Goal: Task Accomplishment & Management: Complete application form

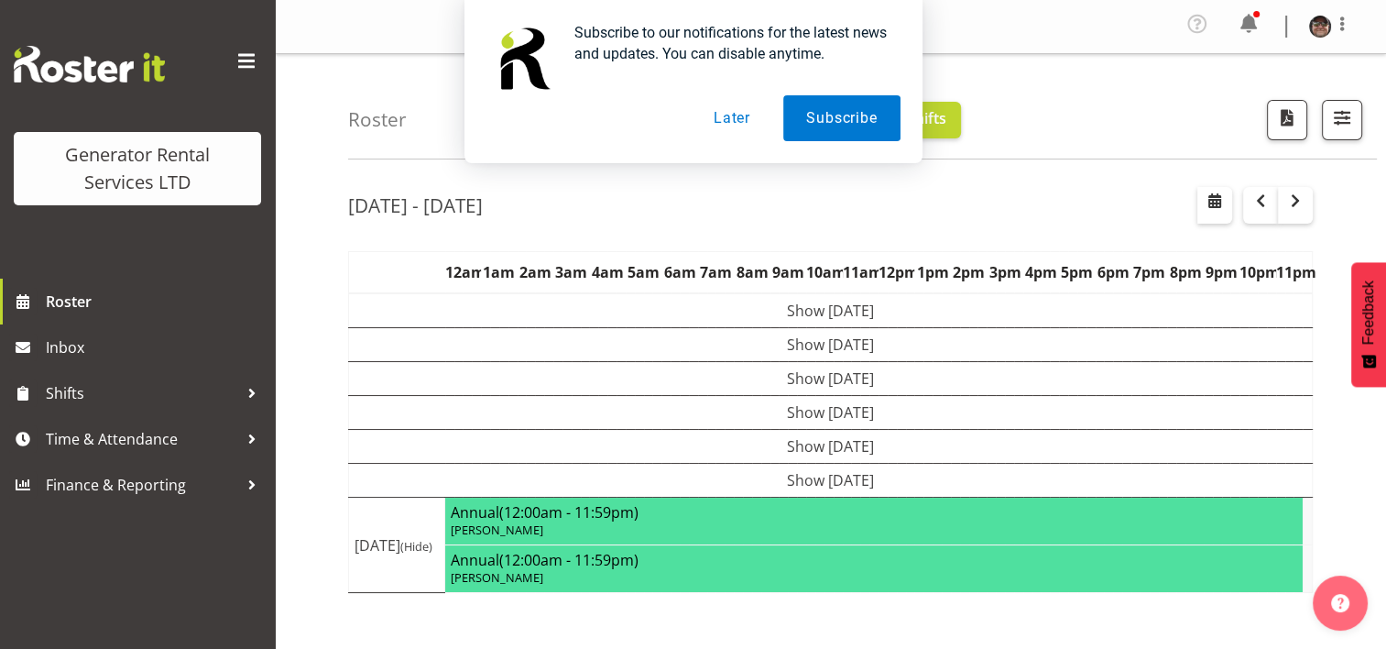
click at [746, 120] on button "Later" at bounding box center [732, 118] width 82 height 46
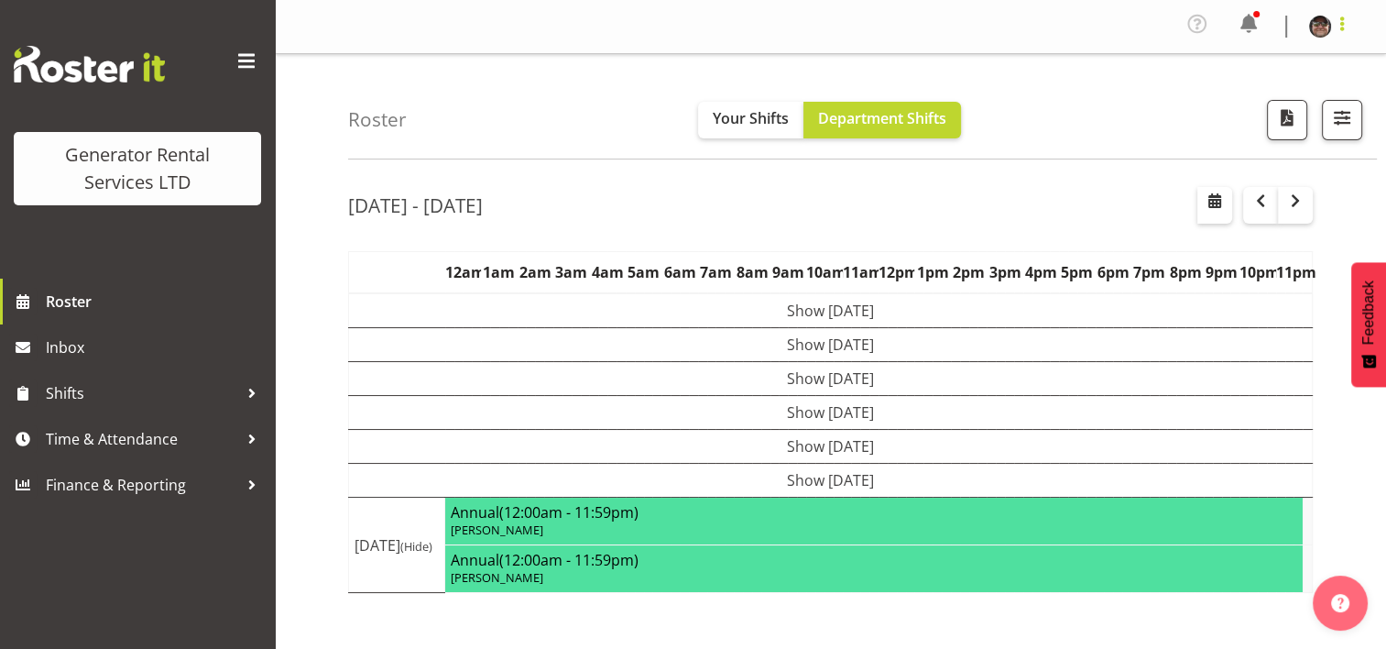
click at [1349, 32] on span at bounding box center [1342, 24] width 22 height 22
click at [1216, 70] on link "Profile" at bounding box center [1265, 67] width 176 height 33
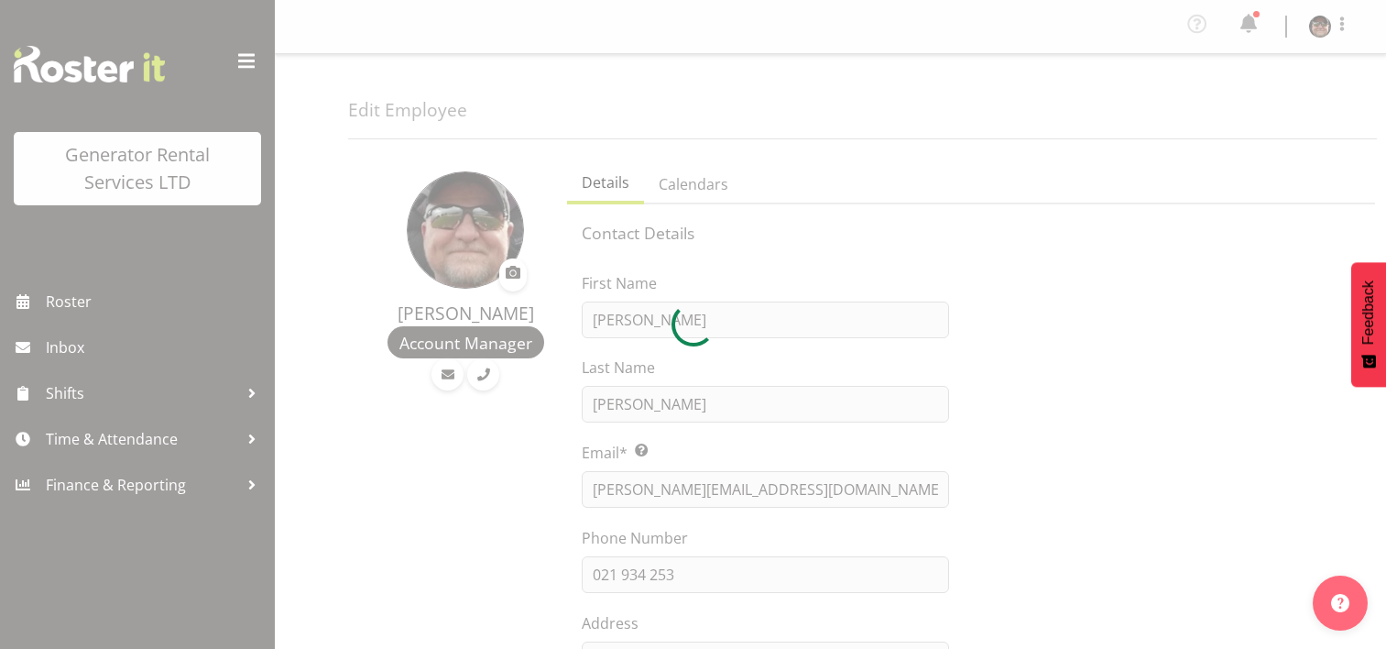
select select "shift"
select select "TimelineWeek"
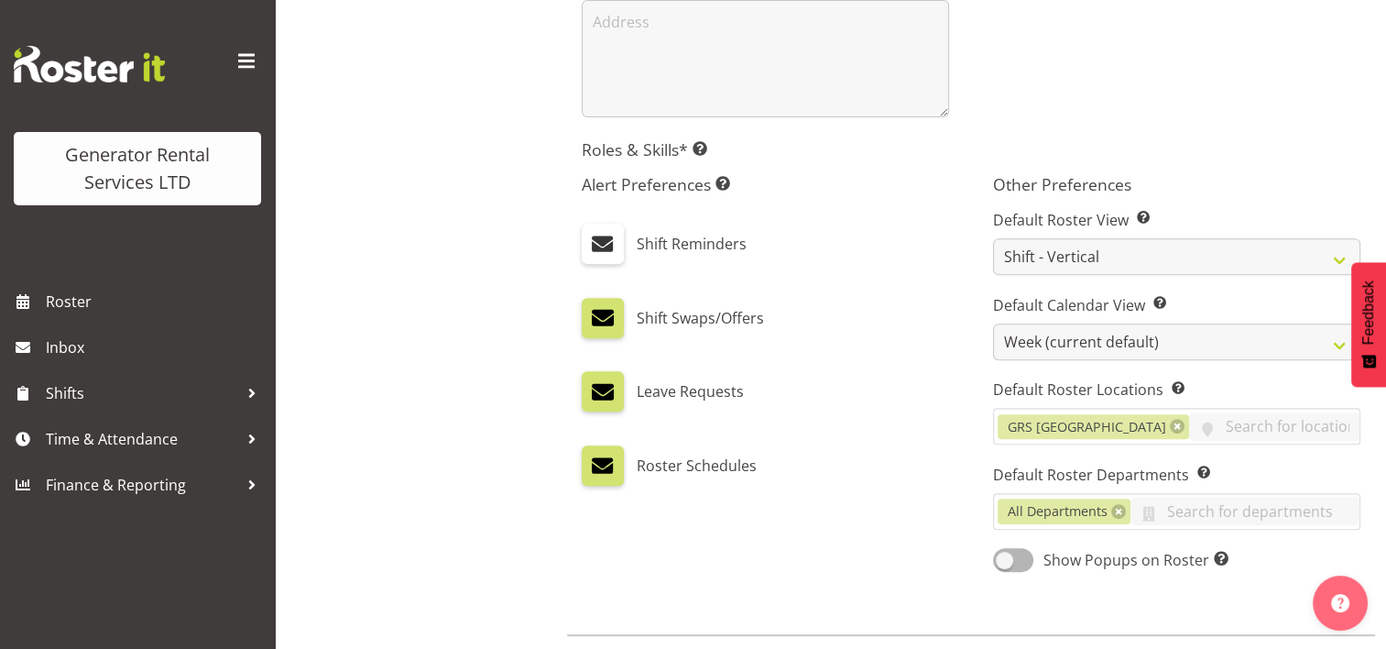
scroll to position [729, 0]
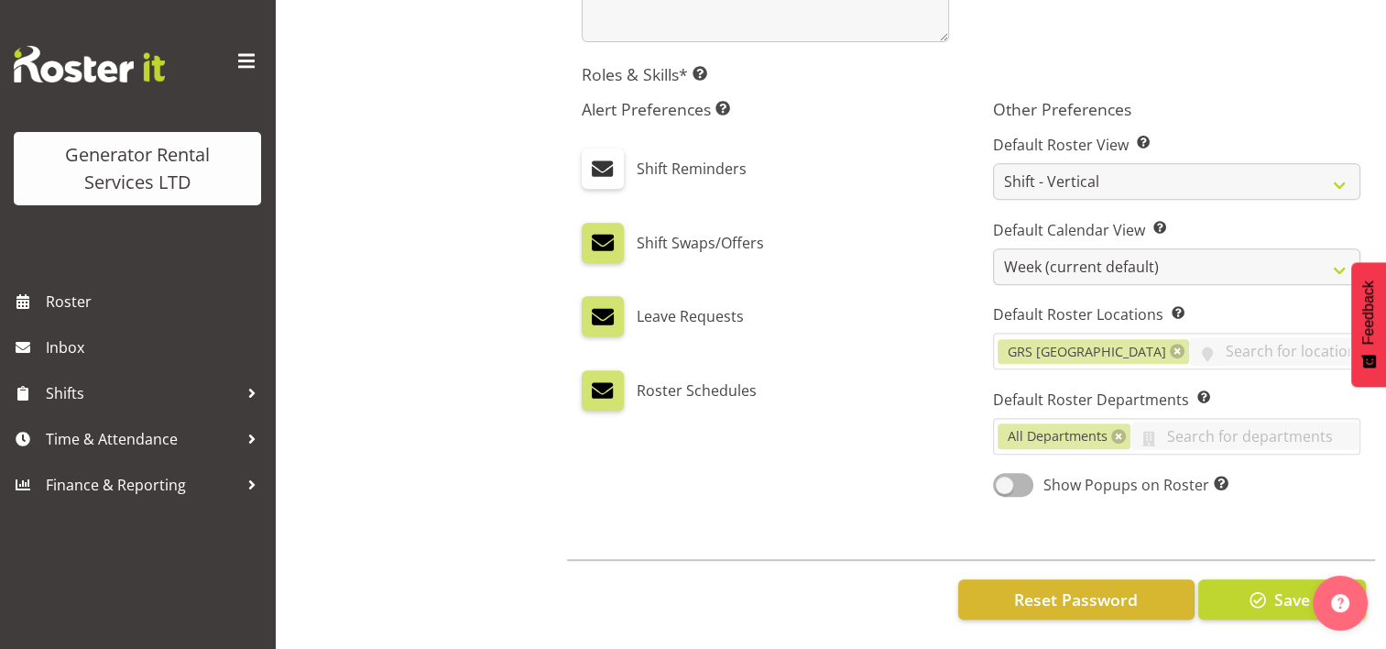
click at [683, 299] on label "Leave Requests" at bounding box center [690, 316] width 107 height 40
click at [587, 296] on label at bounding box center [603, 316] width 42 height 40
click at [587, 311] on input "checkbox" at bounding box center [588, 317] width 12 height 12
click at [608, 304] on span at bounding box center [603, 316] width 24 height 24
click at [594, 311] on input "checkbox" at bounding box center [588, 317] width 12 height 12
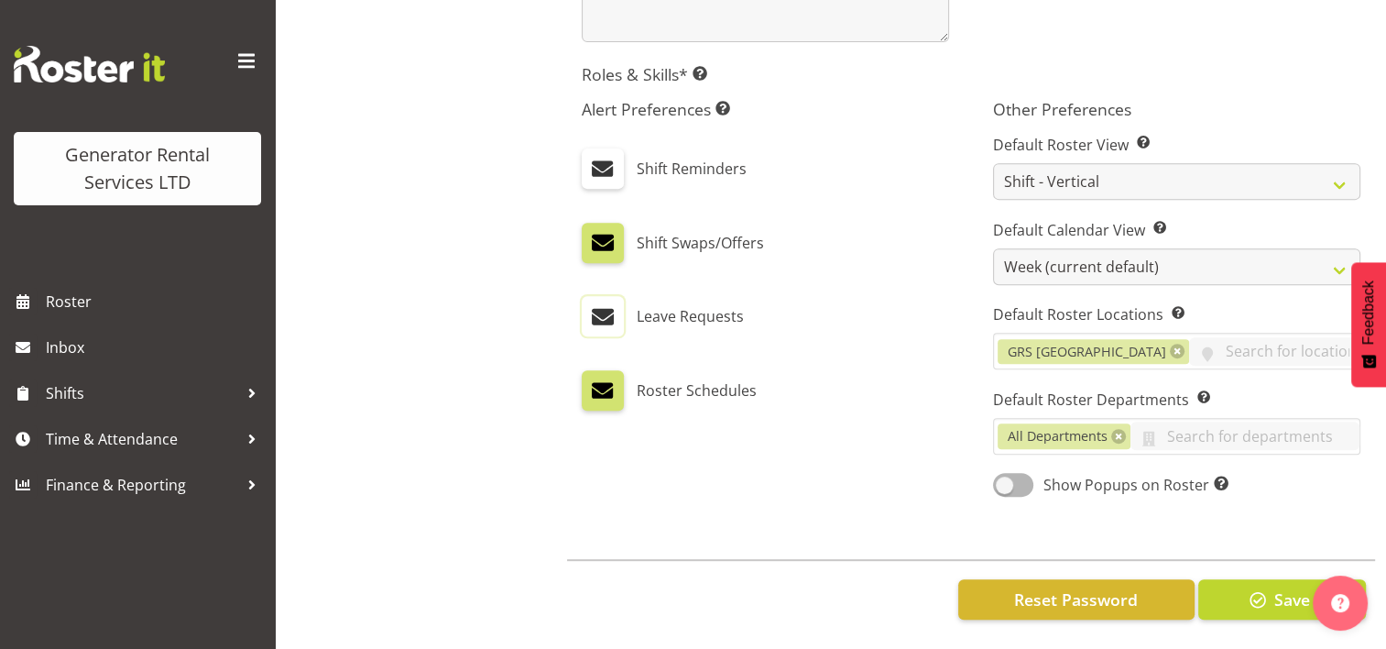
checkbox input "true"
click at [656, 304] on label "Leave Requests" at bounding box center [690, 316] width 107 height 40
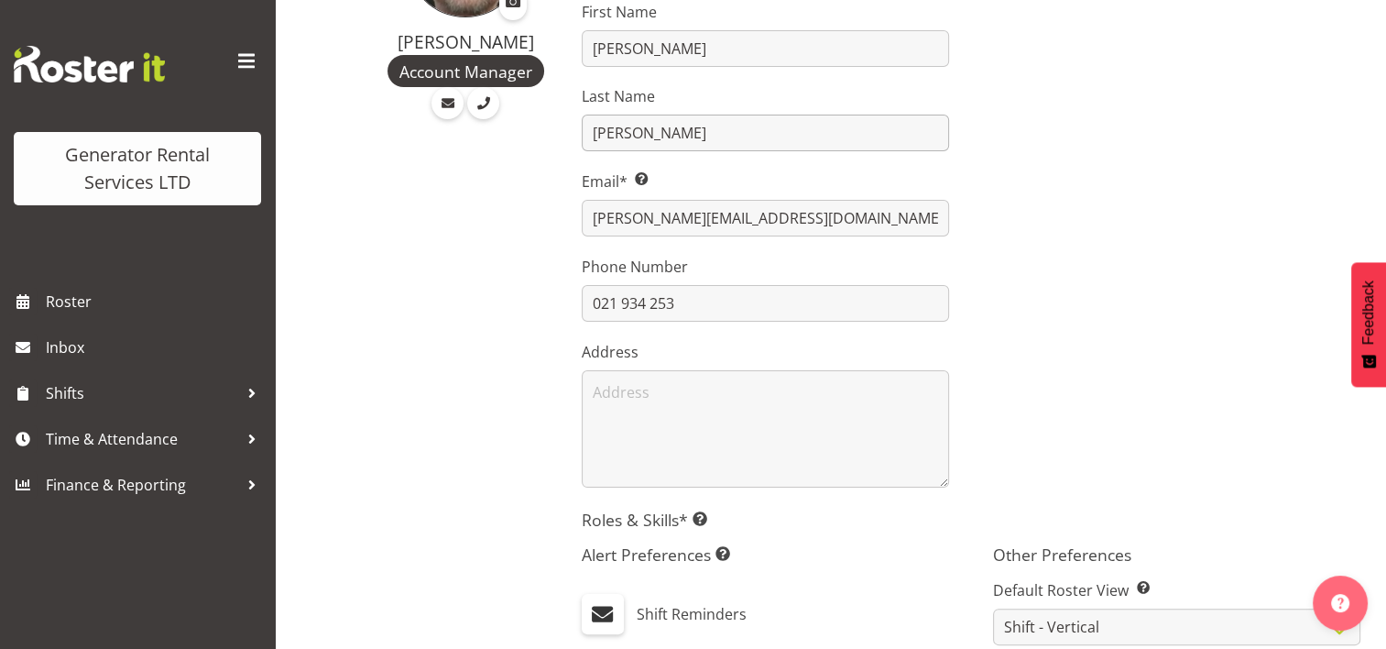
scroll to position [0, 0]
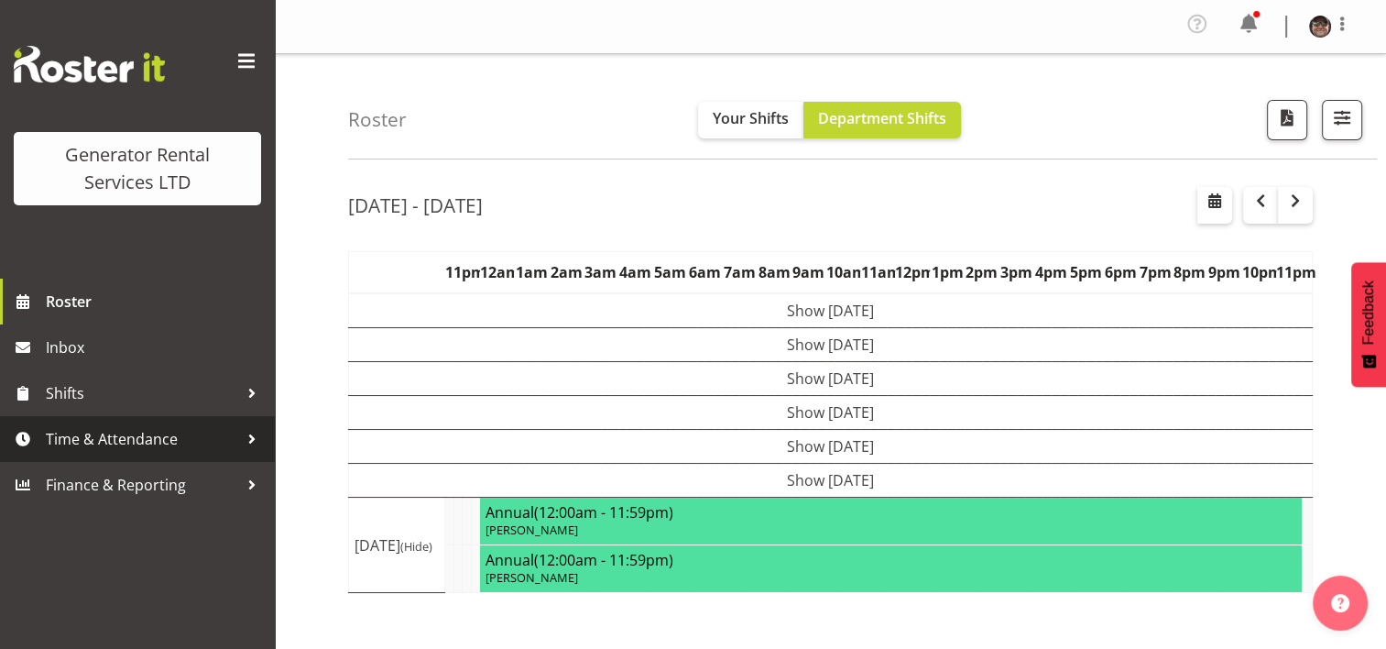
click at [177, 443] on span "Time & Attendance" at bounding box center [142, 438] width 192 height 27
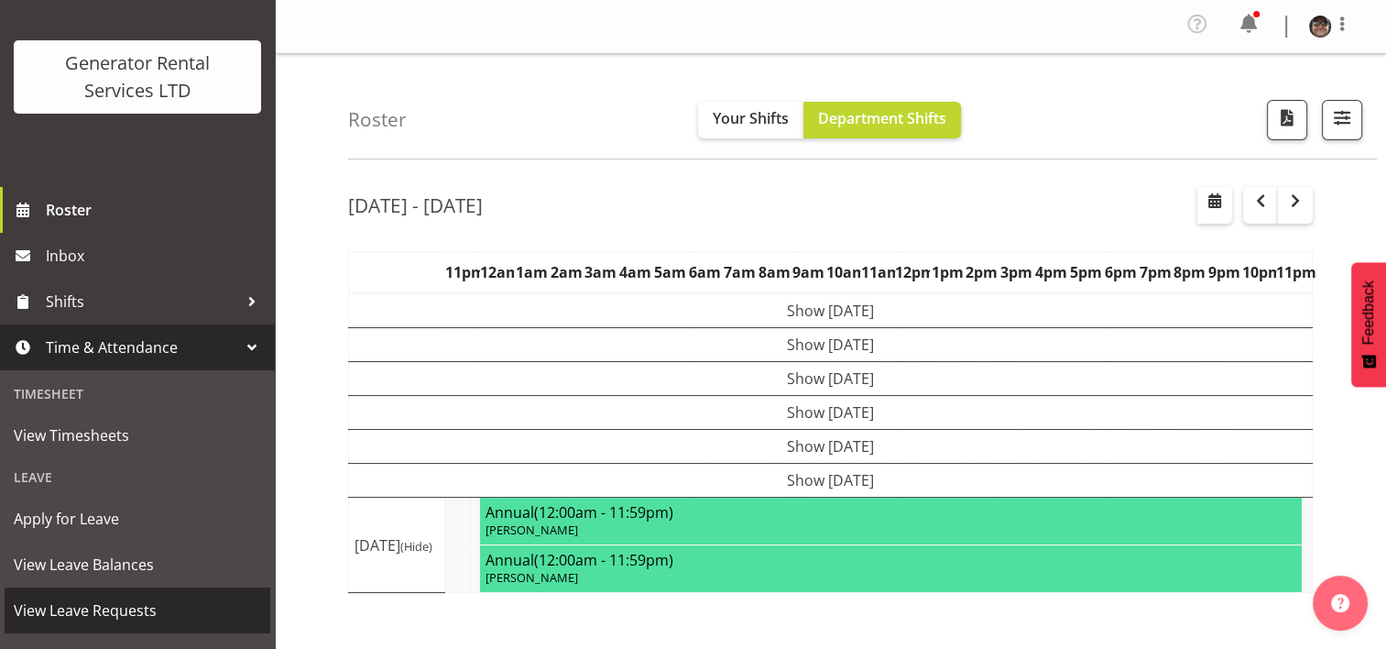
scroll to position [275, 0]
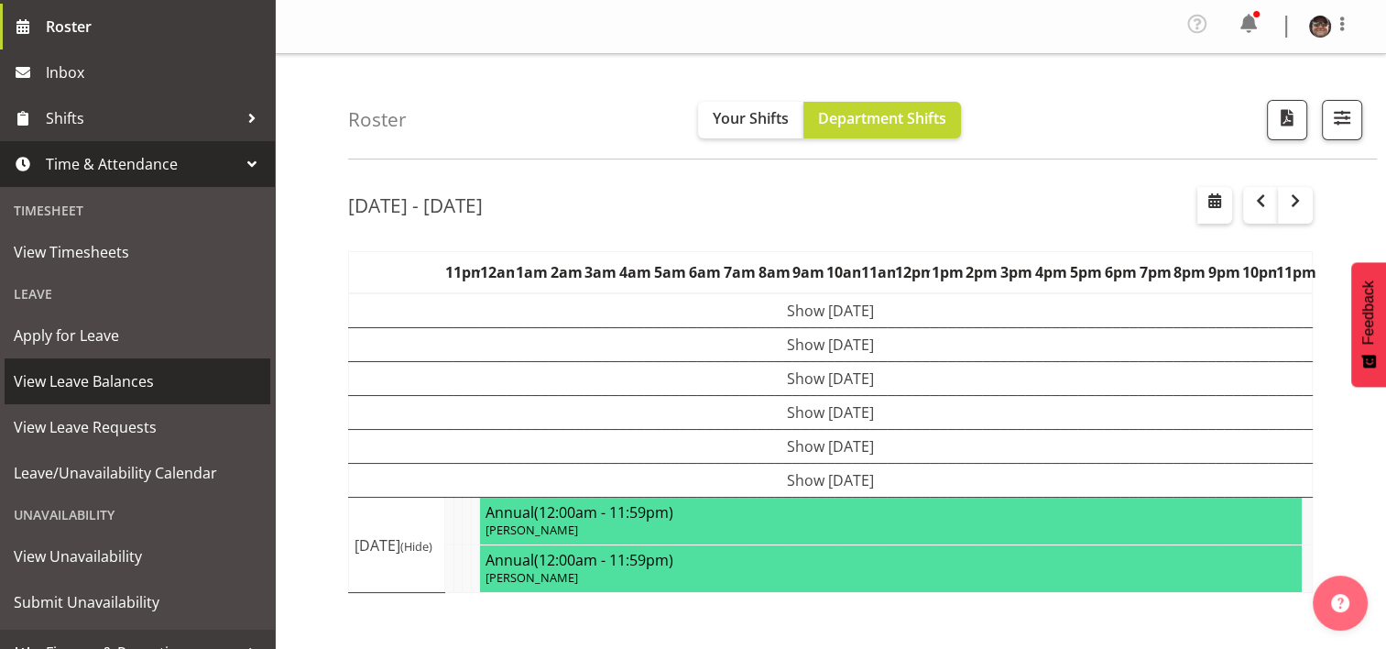
click at [129, 380] on span "View Leave Balances" at bounding box center [137, 380] width 247 height 27
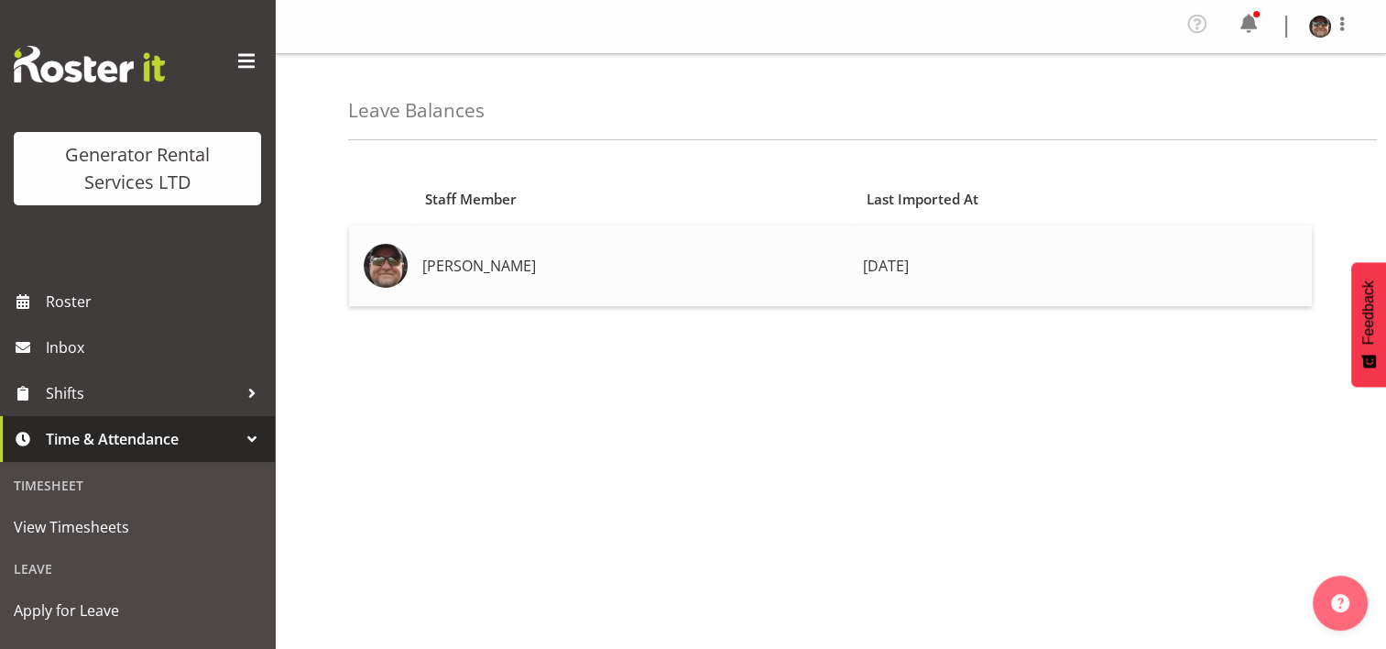
click at [446, 268] on td "[PERSON_NAME]" at bounding box center [635, 265] width 441 height 81
click at [863, 269] on span "[DATE]" at bounding box center [886, 266] width 46 height 20
click at [883, 273] on span "[DATE]" at bounding box center [886, 266] width 46 height 20
click at [863, 260] on span "[DATE]" at bounding box center [886, 266] width 46 height 20
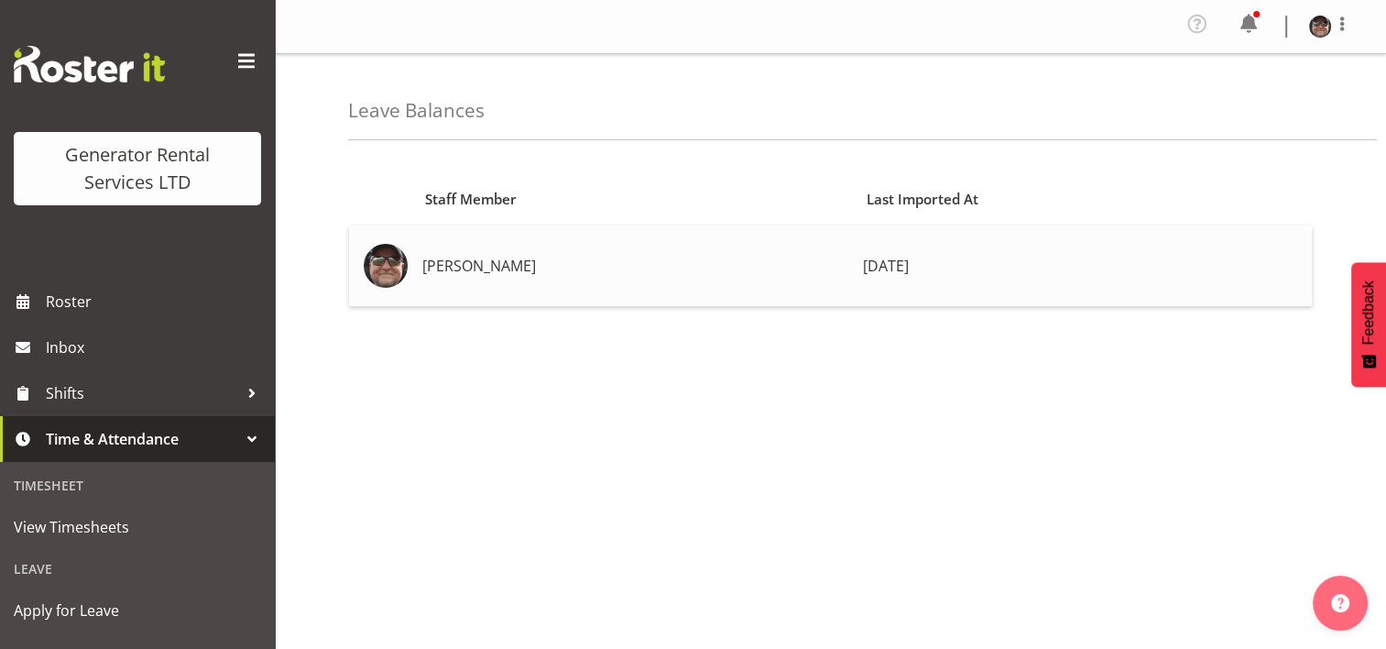
click at [863, 260] on span "[DATE]" at bounding box center [886, 266] width 46 height 20
click at [223, 439] on span "Time & Attendance" at bounding box center [142, 438] width 192 height 27
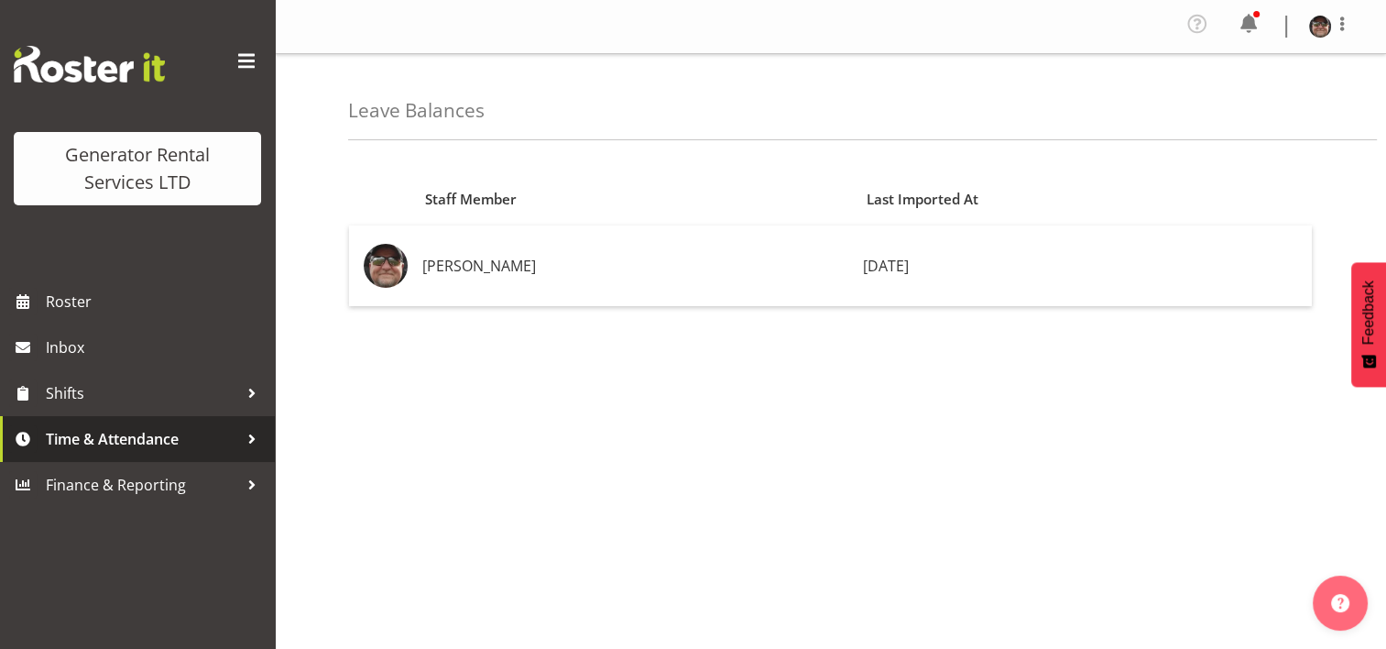
click at [246, 441] on div at bounding box center [251, 438] width 27 height 27
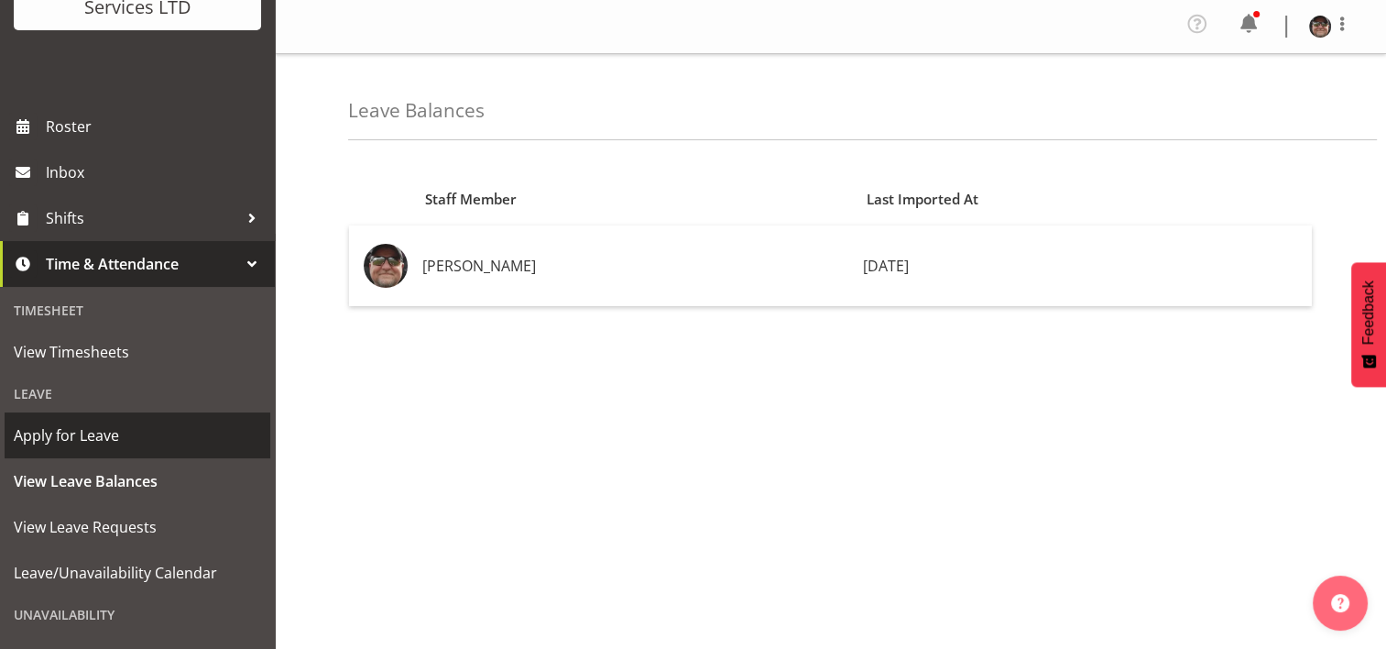
scroll to position [183, 0]
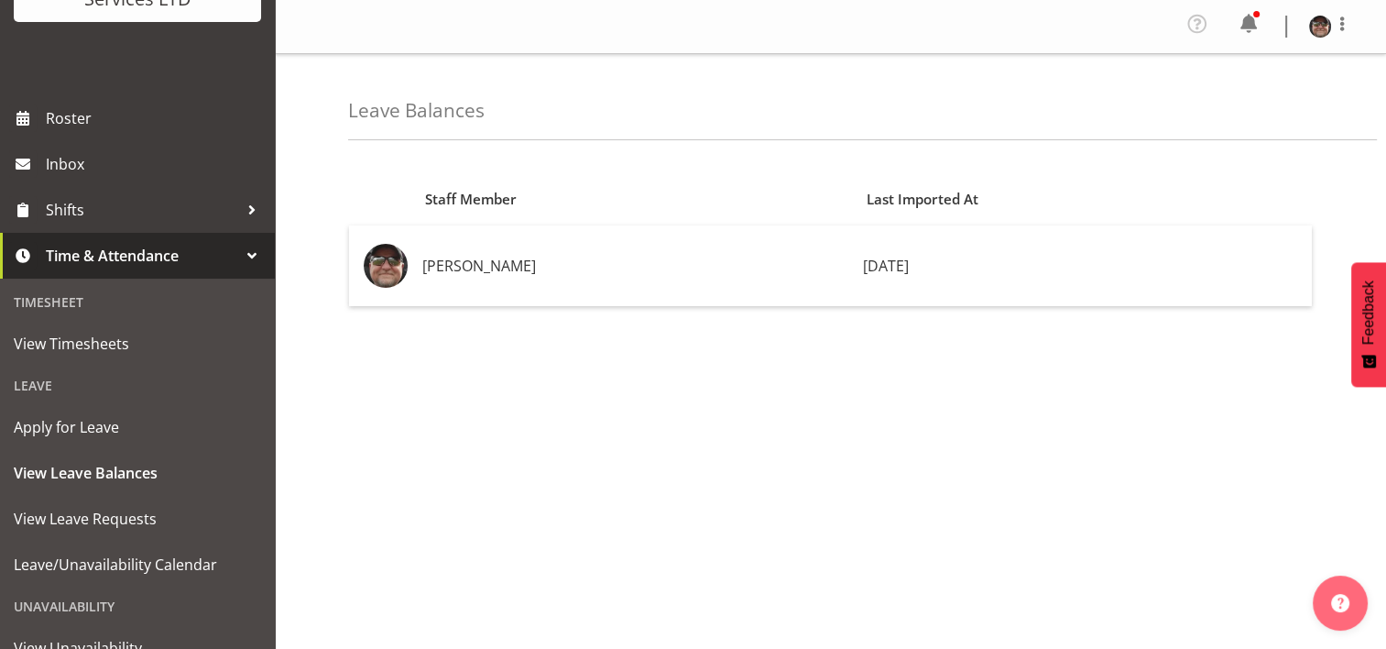
click at [26, 385] on div "Leave" at bounding box center [138, 385] width 266 height 38
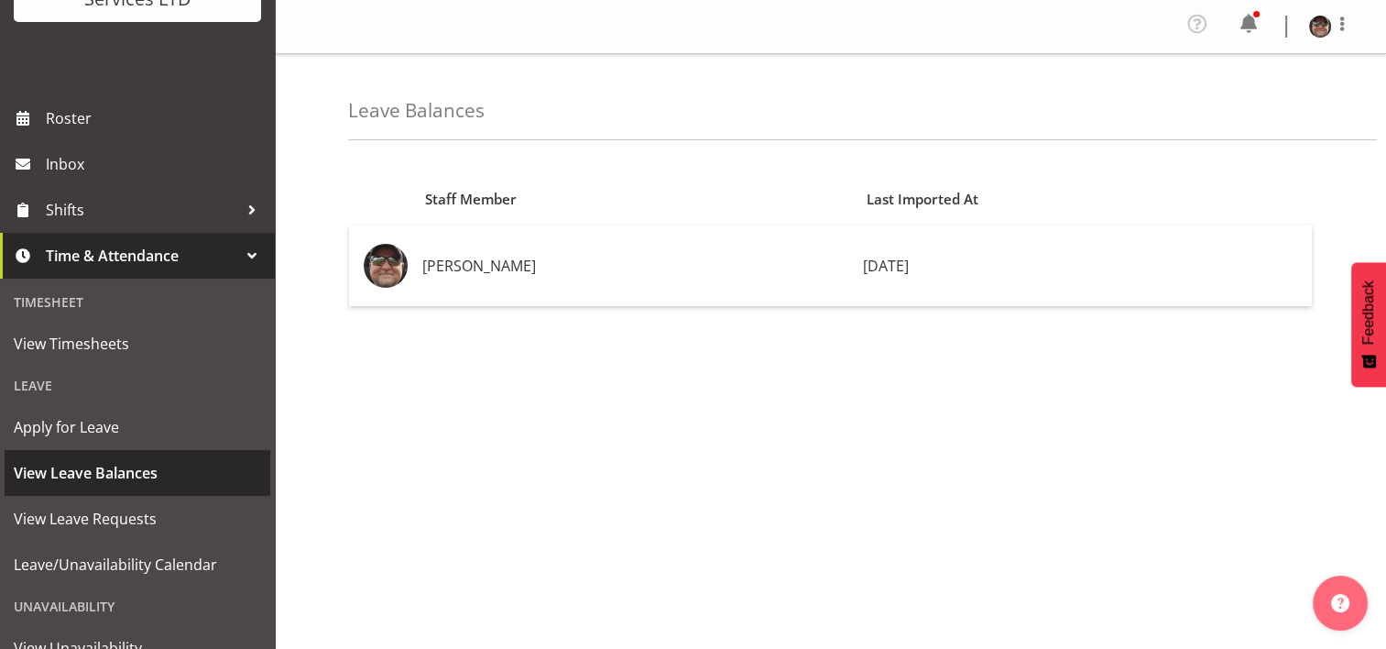
click at [99, 478] on span "View Leave Balances" at bounding box center [137, 472] width 247 height 27
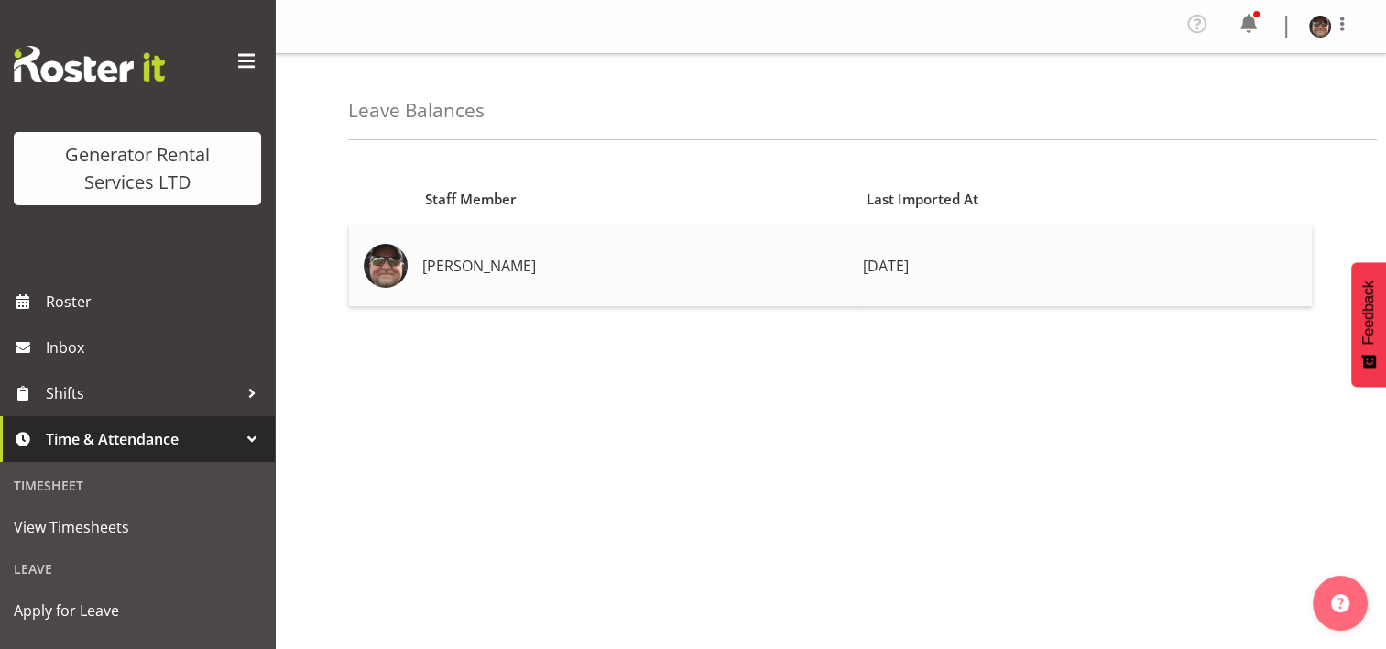
click at [458, 267] on td "[PERSON_NAME]" at bounding box center [635, 265] width 441 height 81
click at [365, 266] on img at bounding box center [386, 266] width 44 height 44
click at [383, 258] on img at bounding box center [386, 266] width 44 height 44
click at [443, 256] on td "Rick Ankers" at bounding box center [635, 265] width 441 height 81
click at [238, 443] on div at bounding box center [251, 438] width 27 height 27
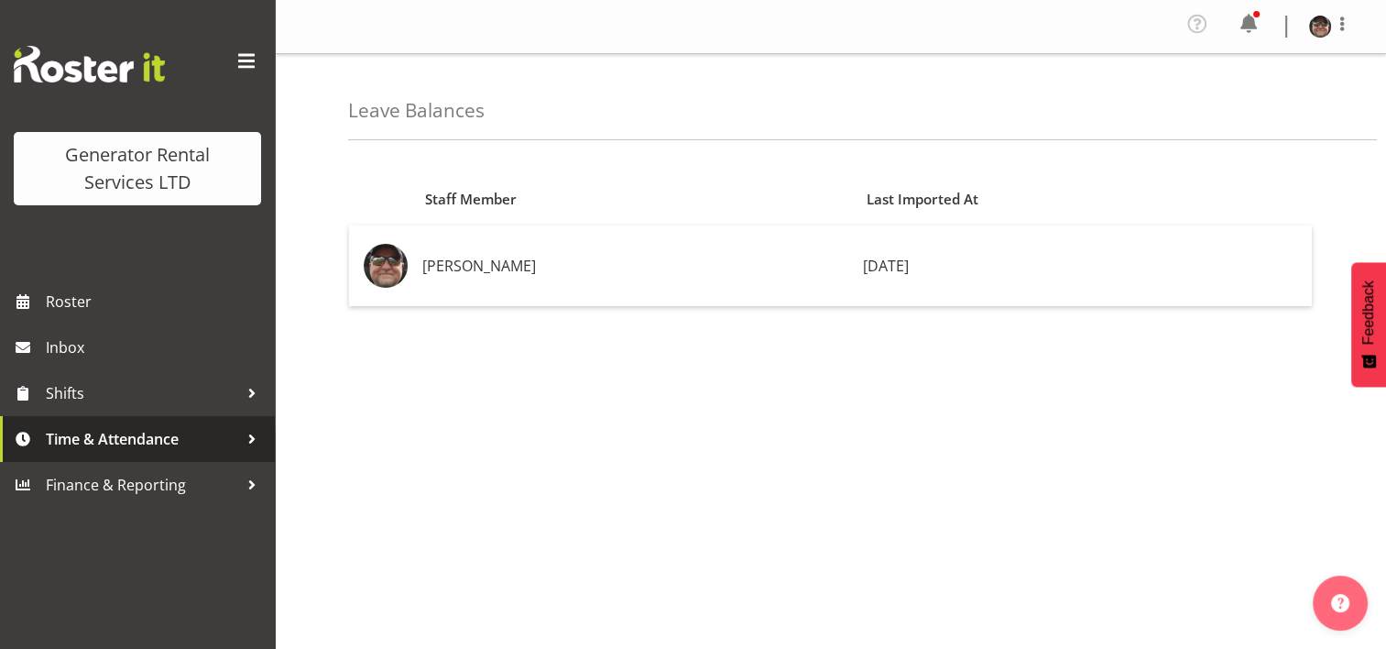
click at [238, 443] on div at bounding box center [251, 438] width 27 height 27
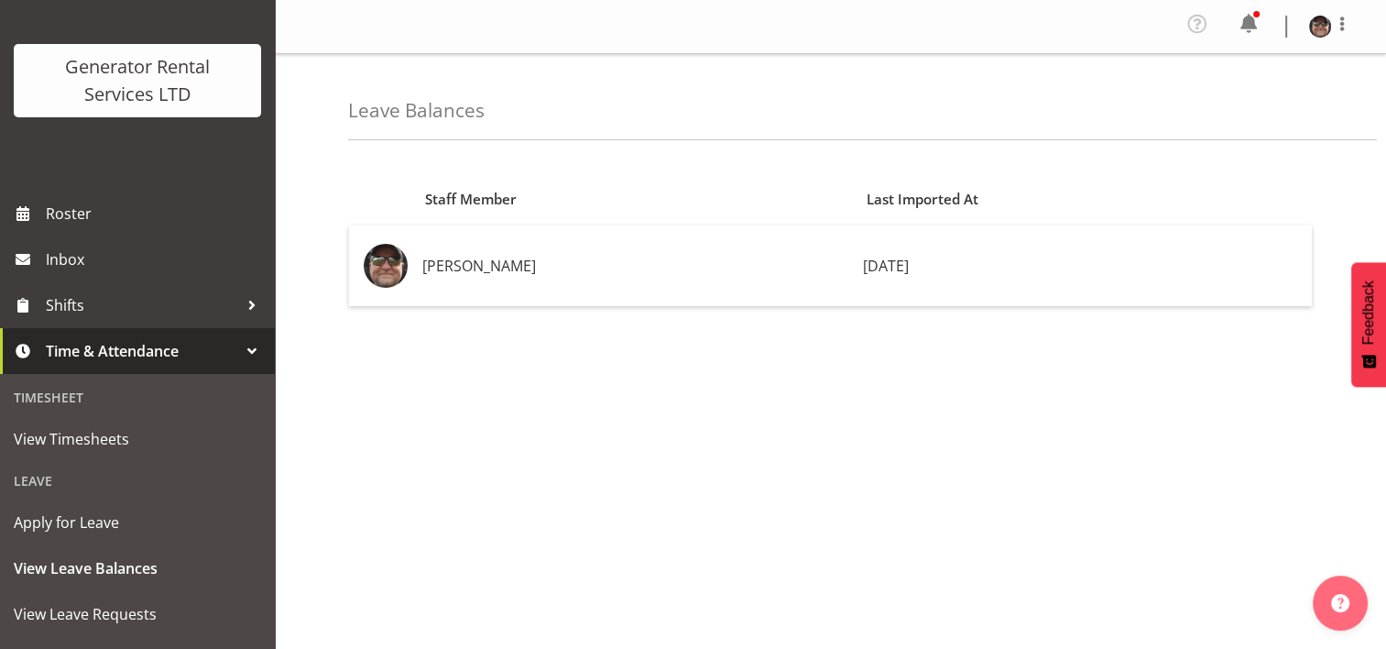
scroll to position [183, 0]
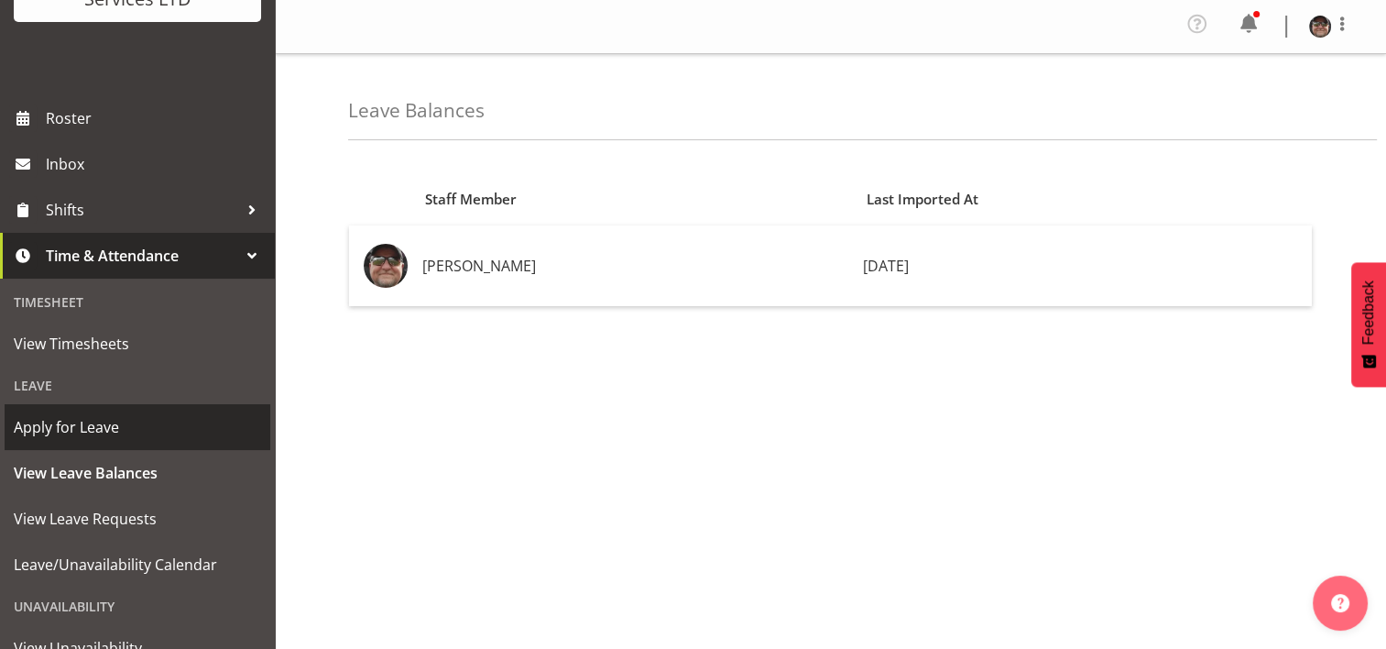
click at [94, 421] on span "Apply for Leave" at bounding box center [137, 426] width 247 height 27
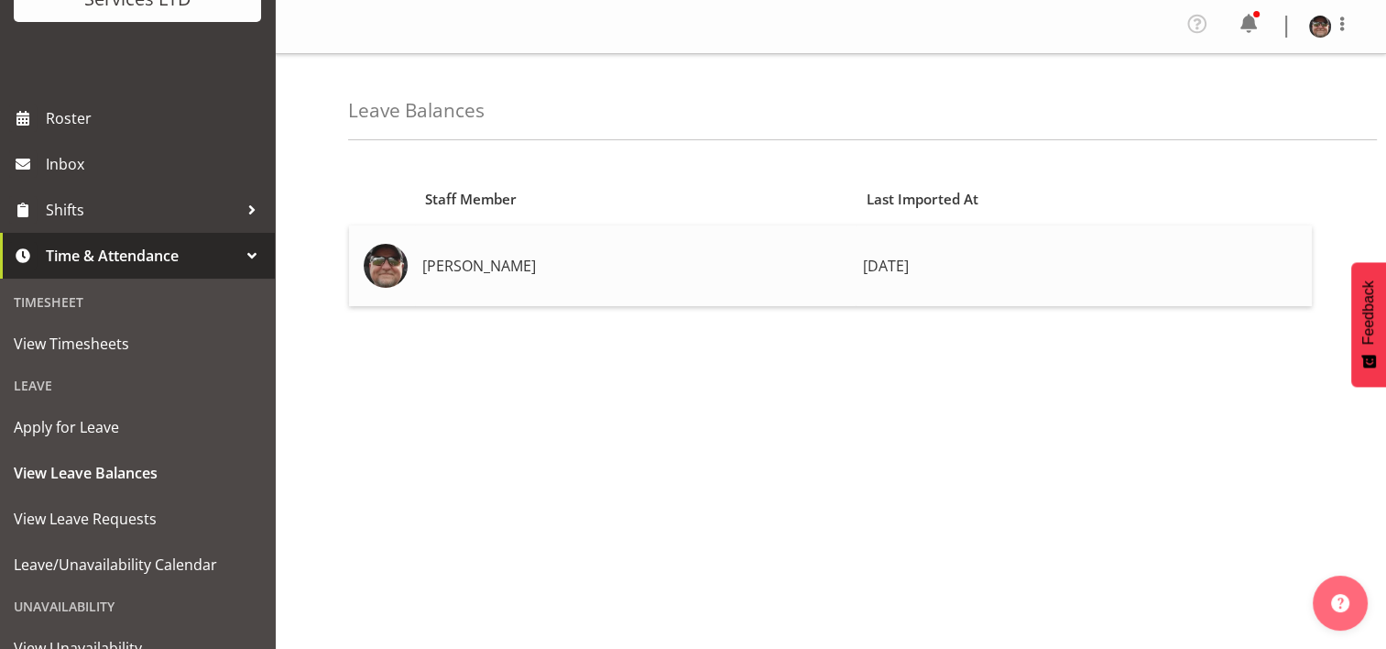
click at [431, 262] on td "Rick Ankers" at bounding box center [635, 265] width 441 height 81
click at [864, 270] on span "2 days ago" at bounding box center [886, 266] width 46 height 20
click at [914, 191] on div "Last Imported At" at bounding box center [1084, 199] width 435 height 21
click at [473, 260] on td "Rick Ankers" at bounding box center [635, 265] width 441 height 81
click at [885, 272] on span "2 days ago" at bounding box center [886, 266] width 46 height 20
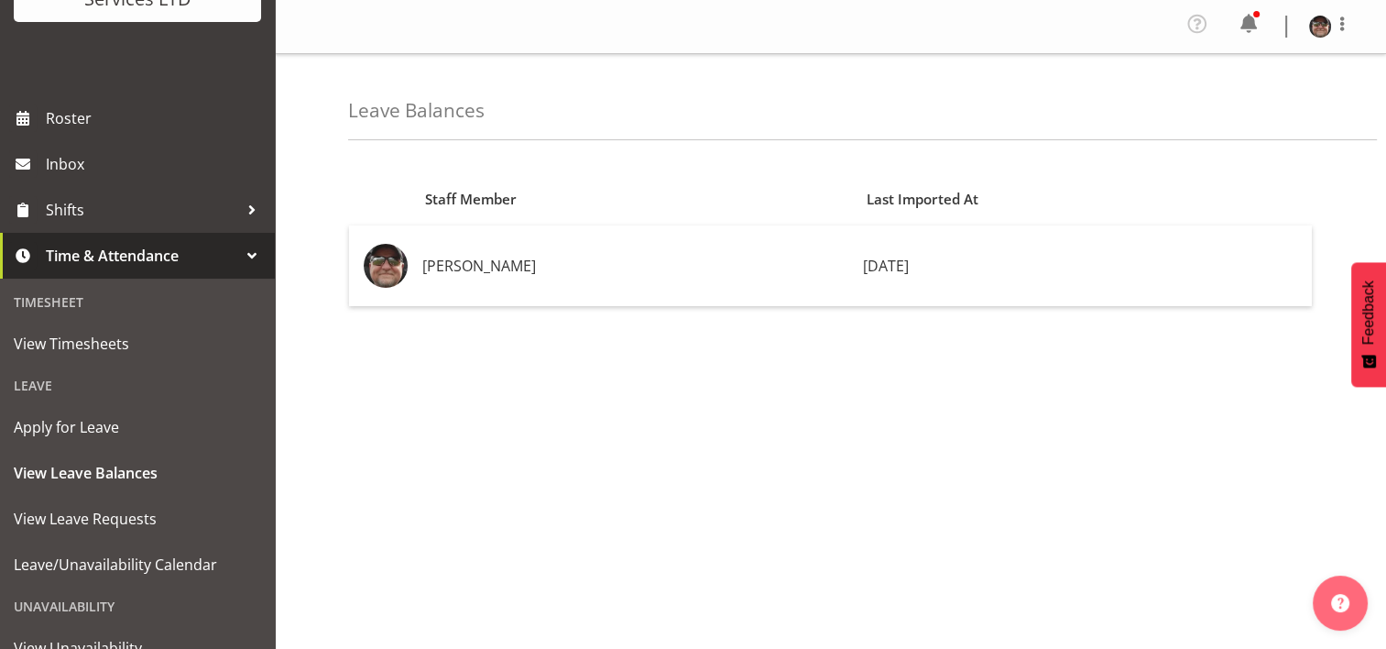
click at [154, 253] on span "Time & Attendance" at bounding box center [142, 255] width 192 height 27
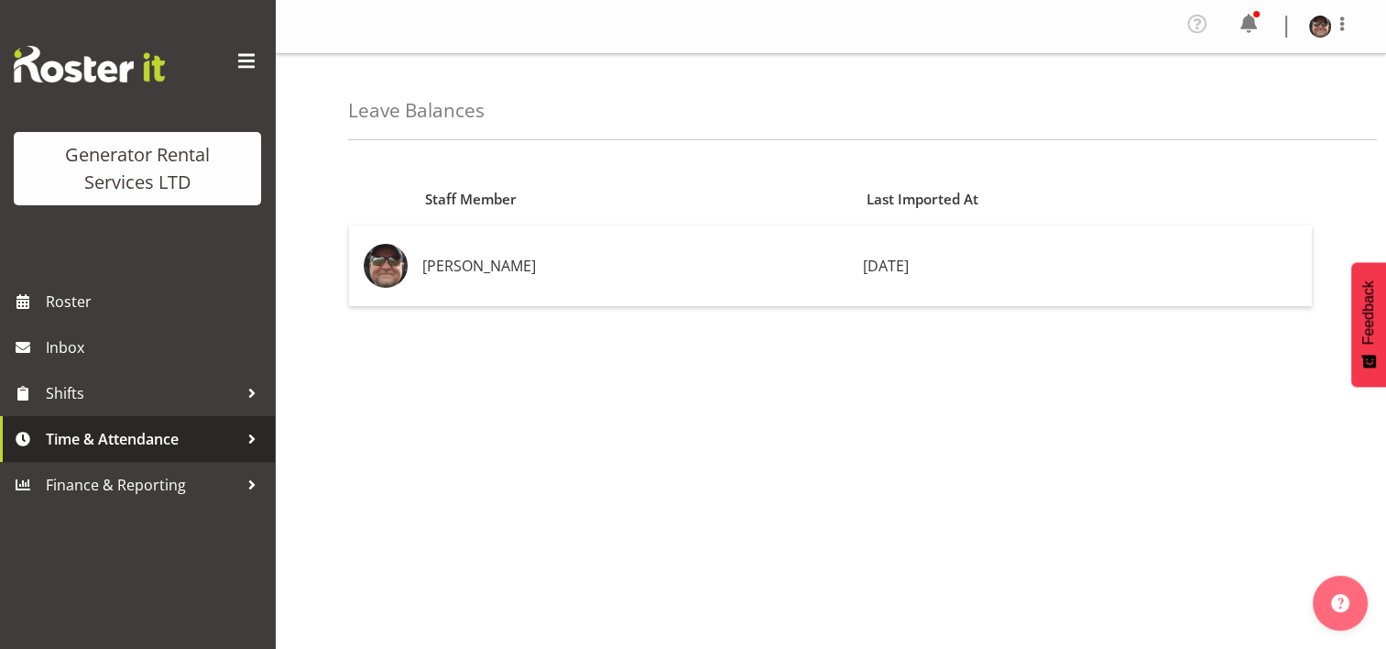
click at [217, 442] on span "Time & Attendance" at bounding box center [142, 438] width 192 height 27
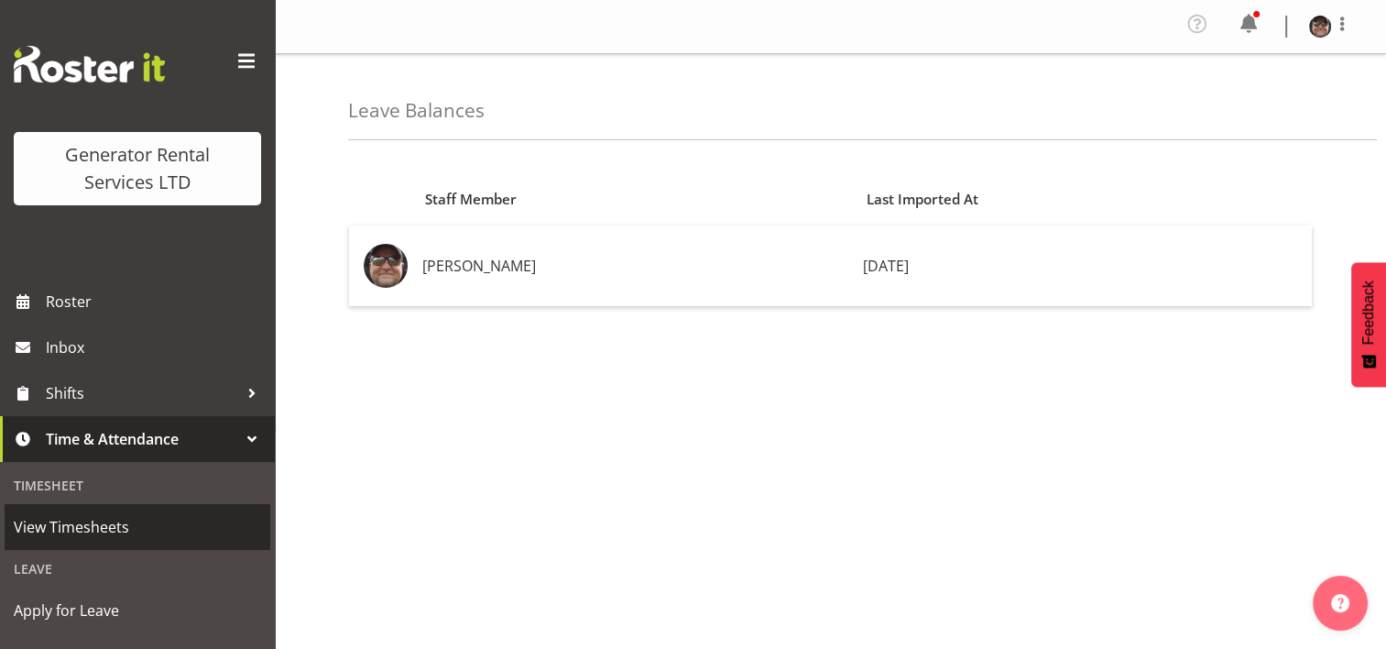
scroll to position [275, 0]
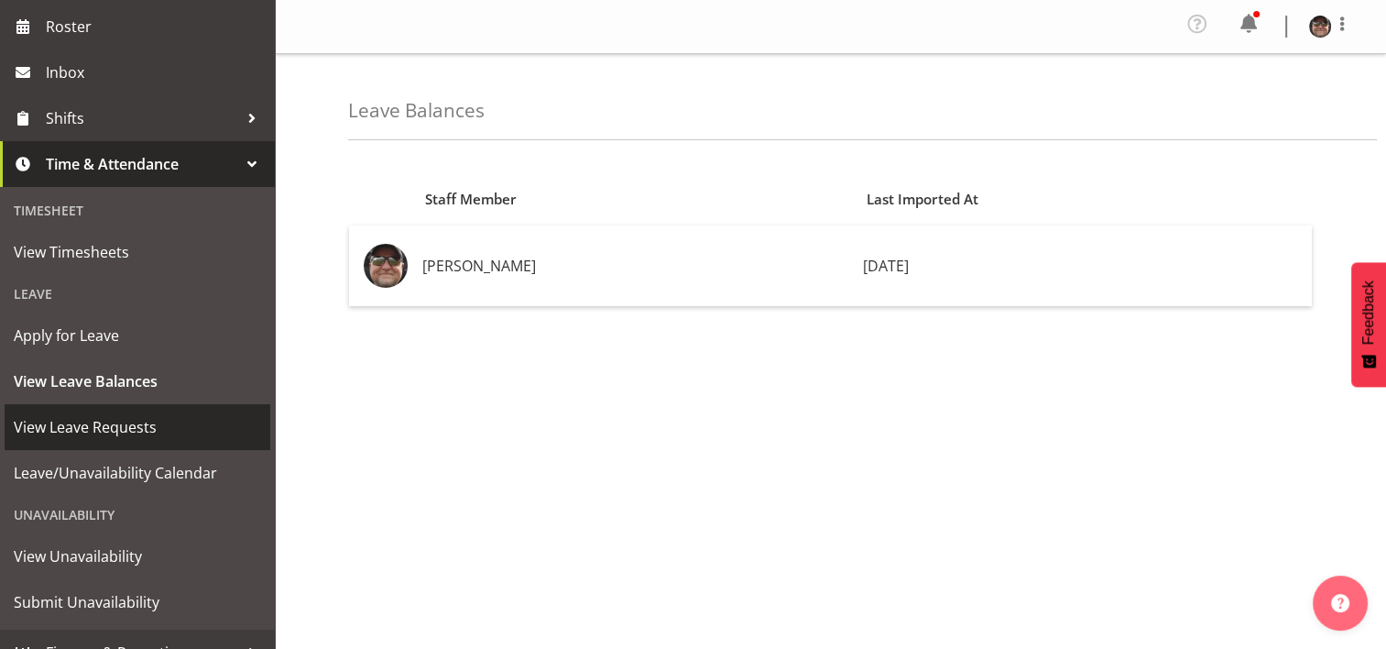
click at [81, 429] on span "View Leave Requests" at bounding box center [137, 426] width 247 height 27
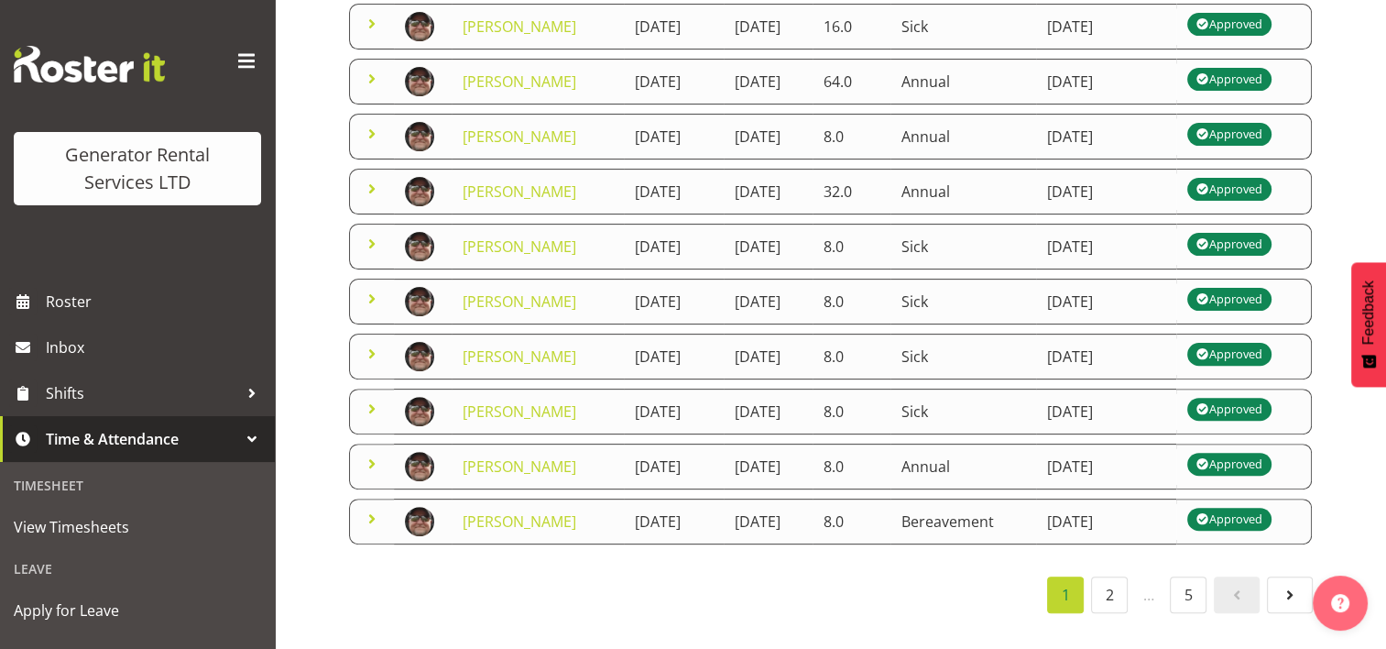
scroll to position [641, 0]
click at [25, 565] on div "Leave" at bounding box center [138, 569] width 266 height 38
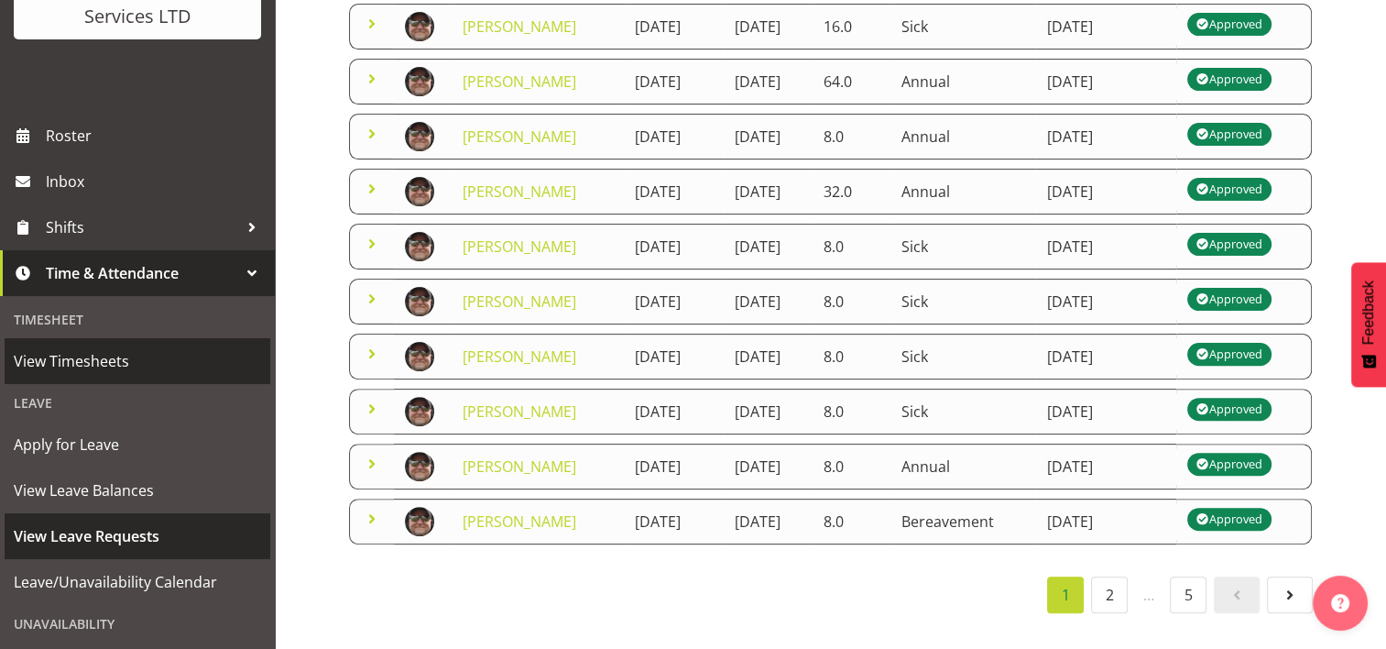
scroll to position [301, 0]
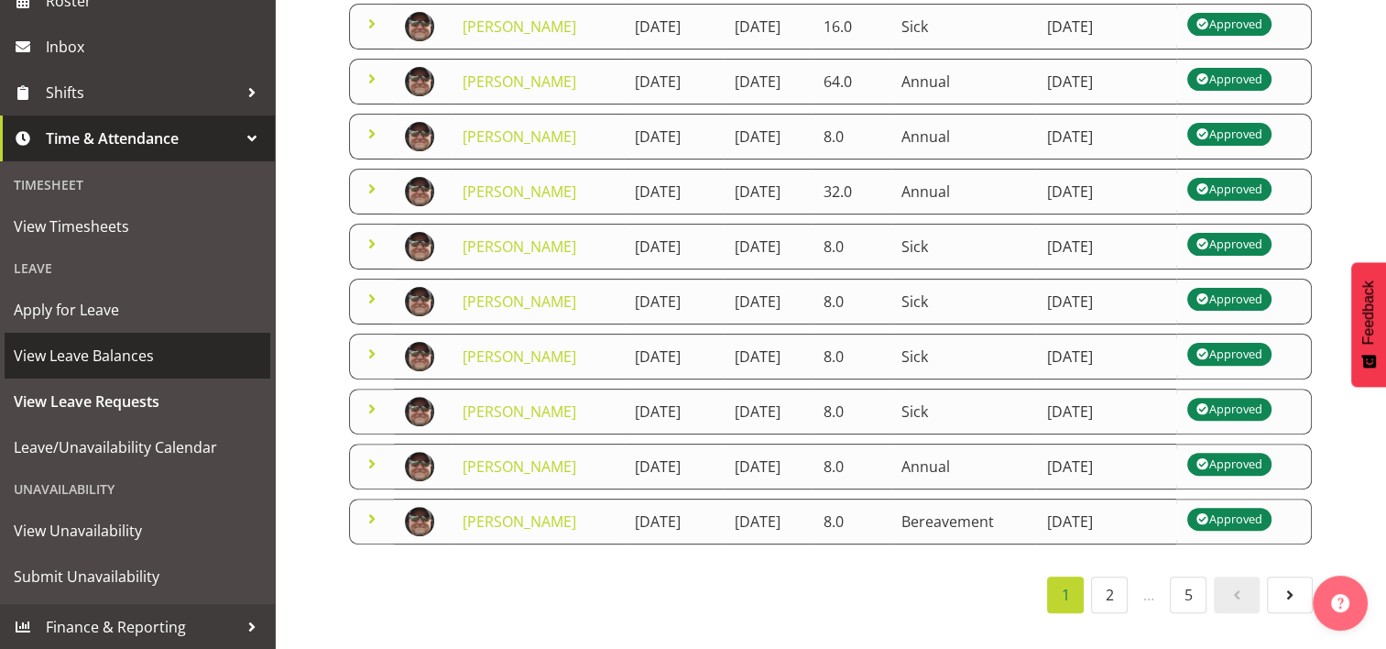
click at [80, 349] on span "View Leave Balances" at bounding box center [137, 355] width 247 height 27
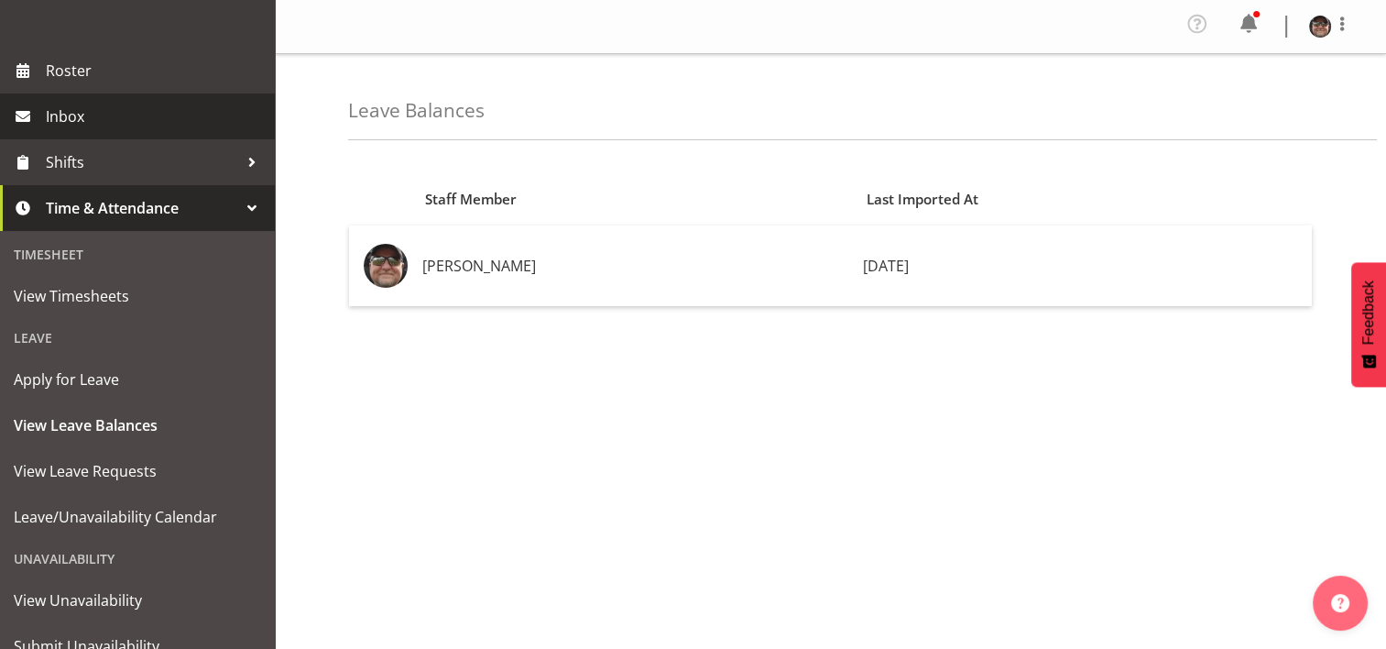
scroll to position [301, 0]
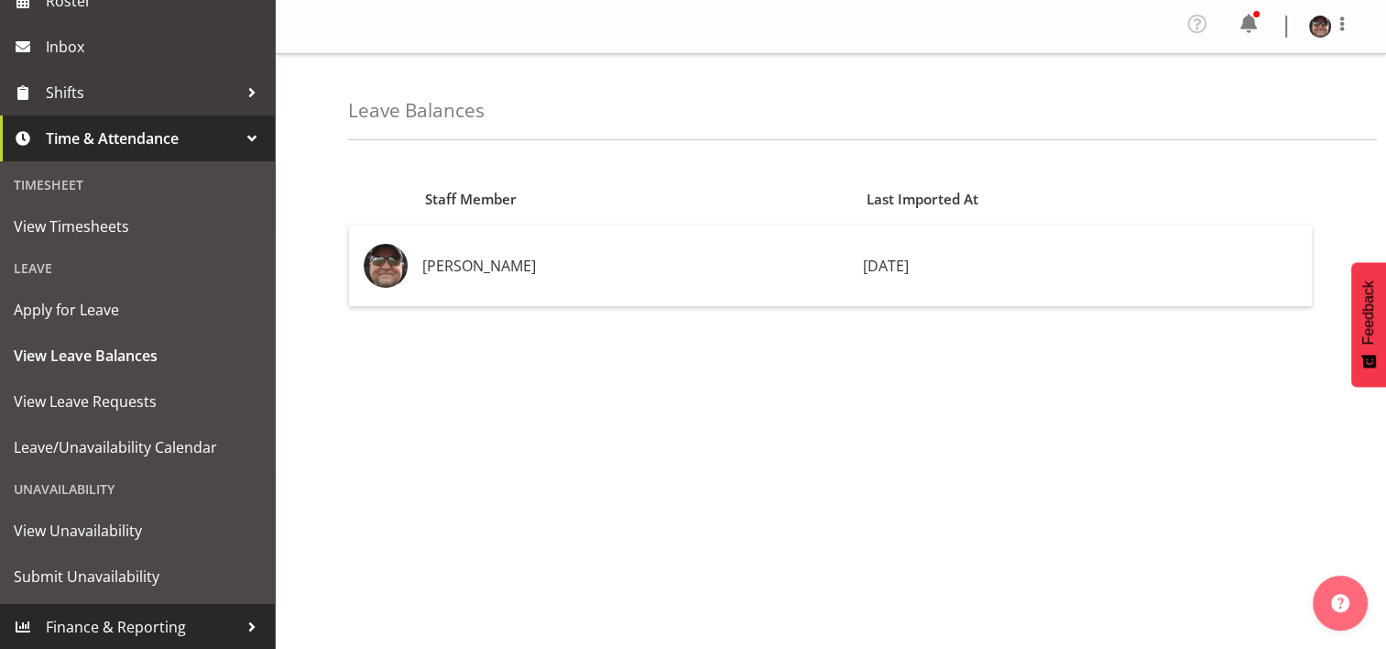
click at [160, 638] on span "Finance & Reporting" at bounding box center [142, 626] width 192 height 27
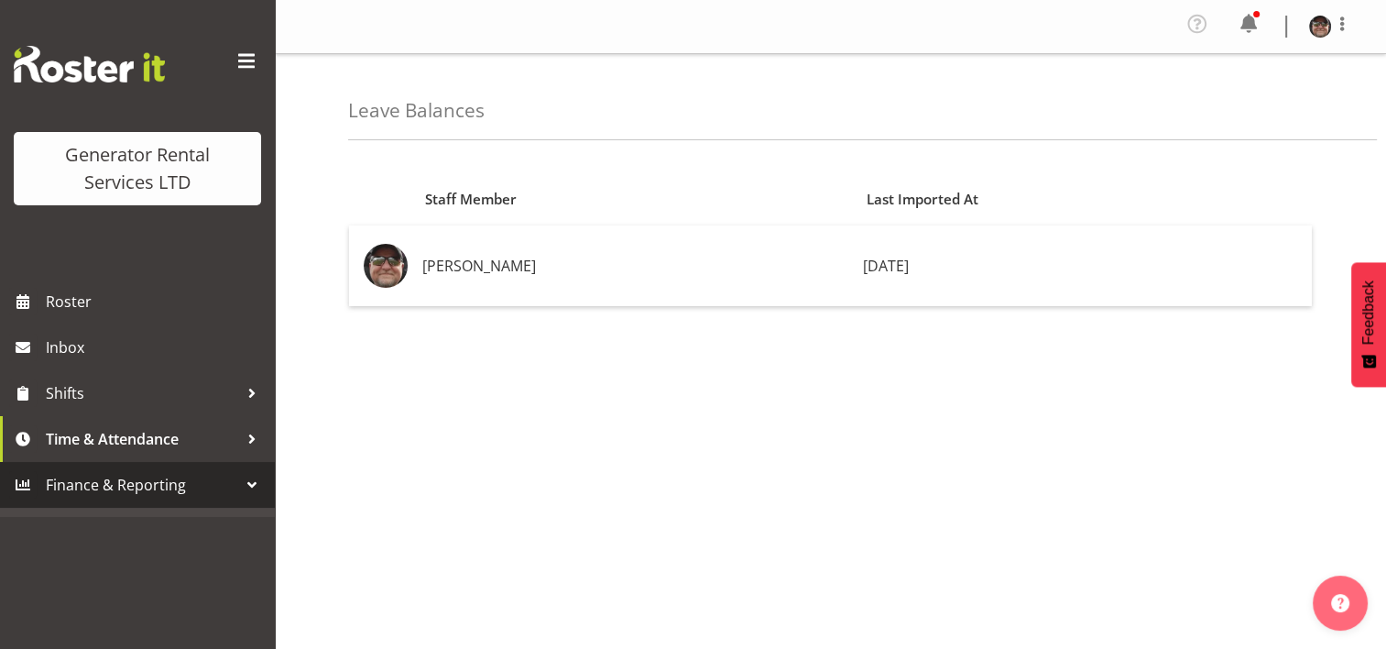
scroll to position [0, 0]
click at [251, 477] on div at bounding box center [251, 484] width 27 height 27
click at [104, 478] on span "Finance & Reporting" at bounding box center [142, 484] width 192 height 27
click at [75, 437] on span "Time & Attendance" at bounding box center [142, 438] width 192 height 27
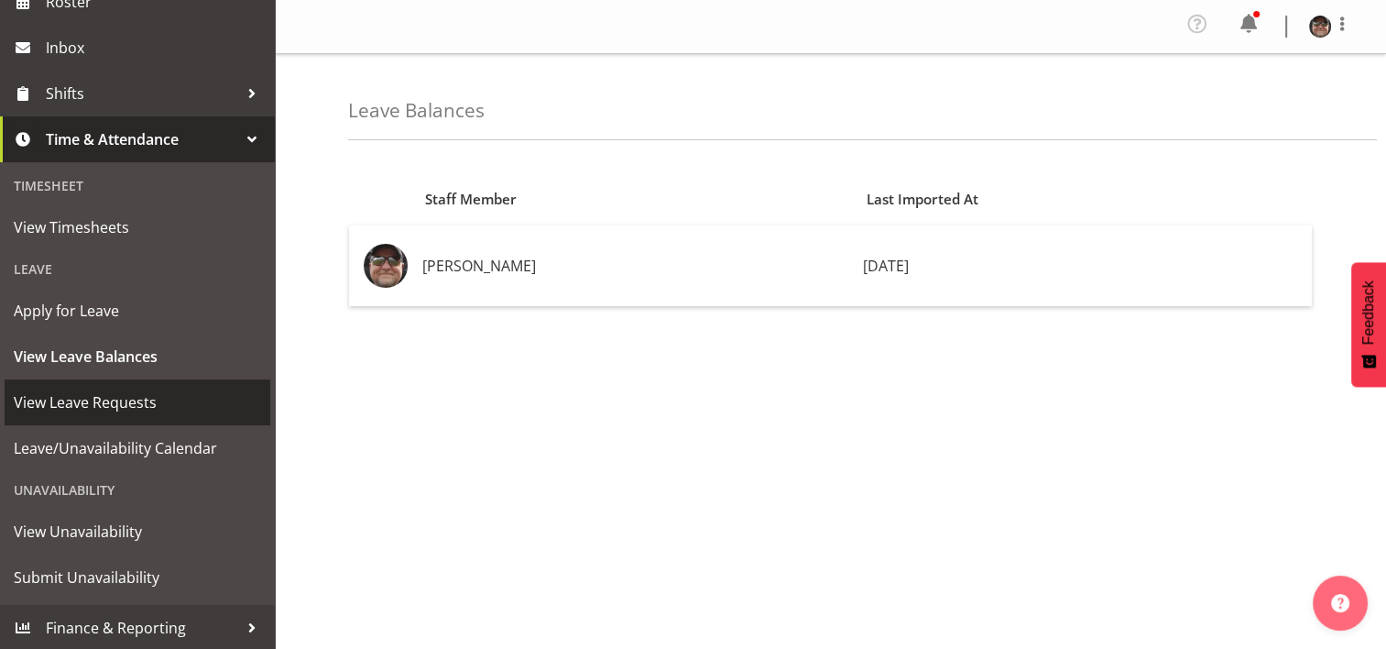
scroll to position [301, 0]
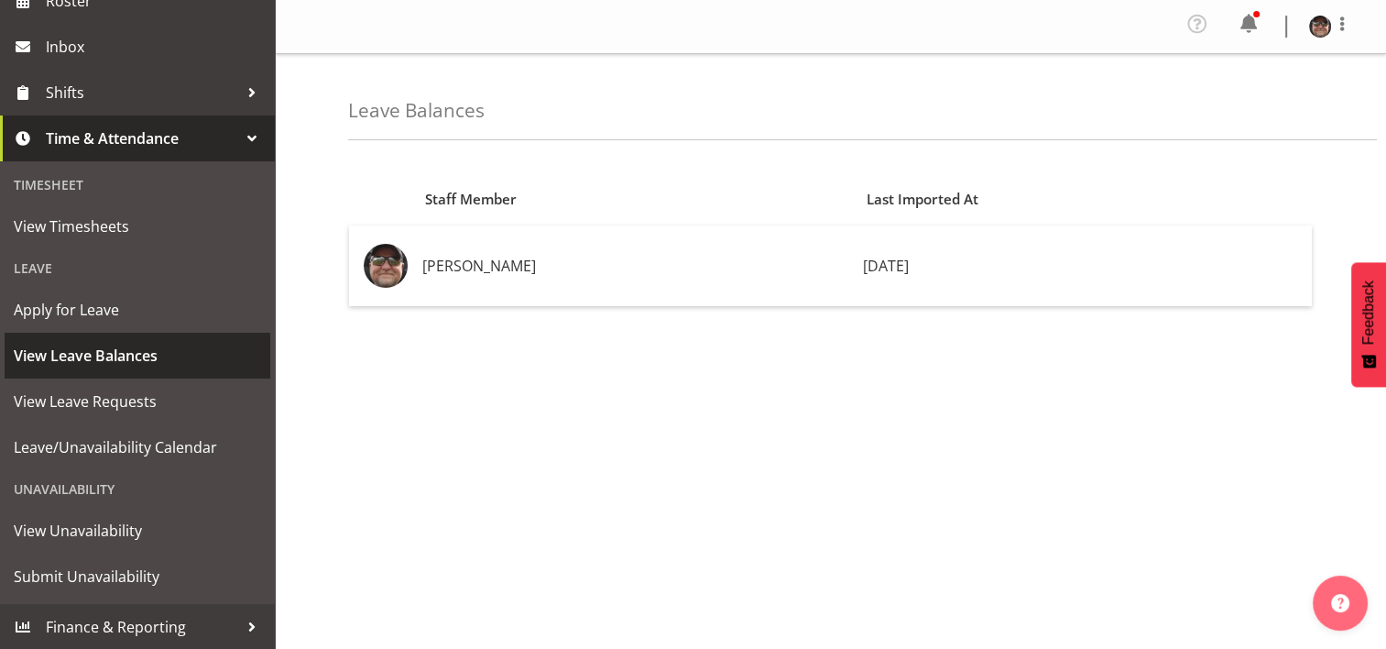
click at [97, 347] on span "View Leave Balances" at bounding box center [137, 355] width 247 height 27
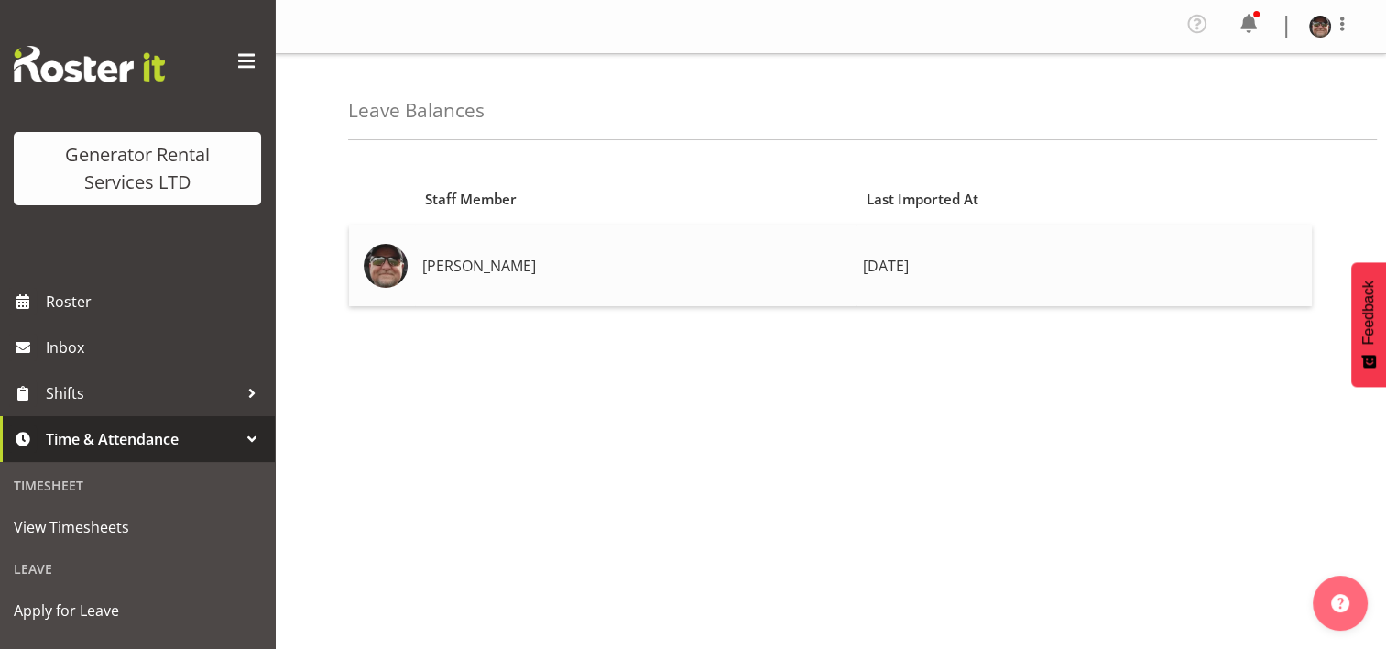
click at [462, 259] on td "[PERSON_NAME]" at bounding box center [635, 265] width 441 height 81
click at [419, 258] on td "[PERSON_NAME]" at bounding box center [635, 265] width 441 height 81
click at [238, 443] on div at bounding box center [251, 438] width 27 height 27
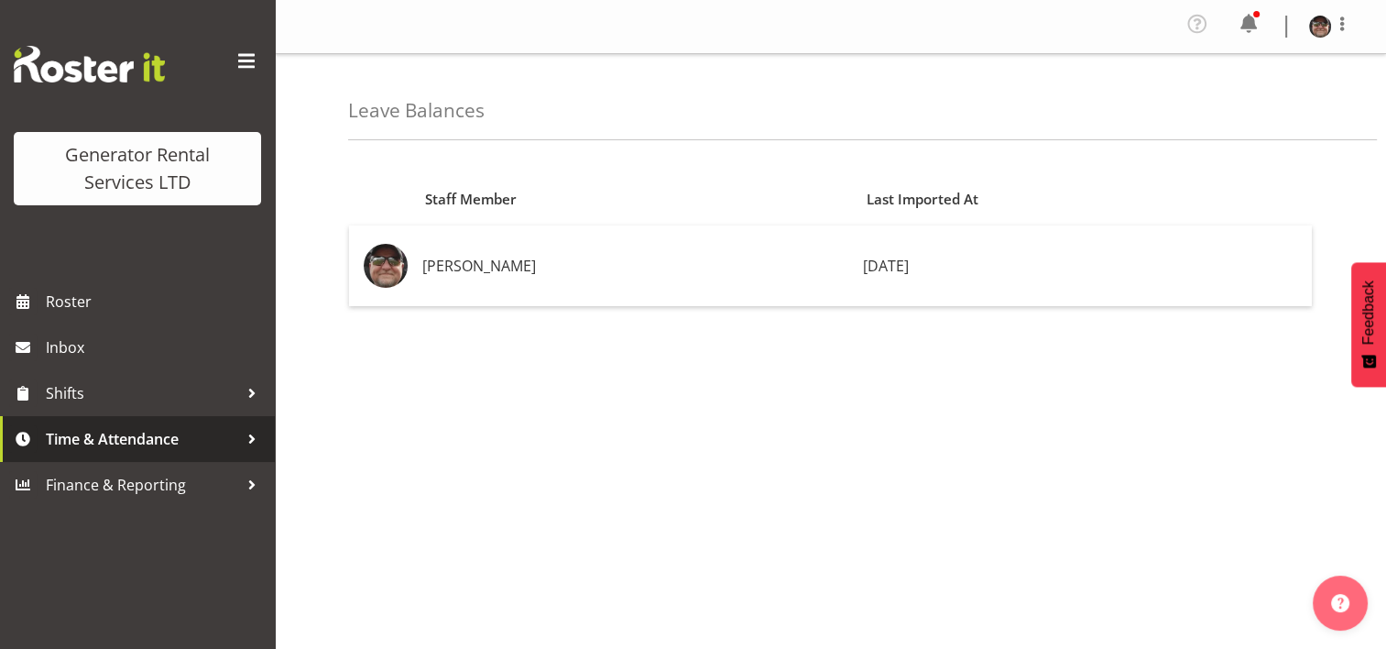
click at [246, 443] on div at bounding box center [251, 438] width 27 height 27
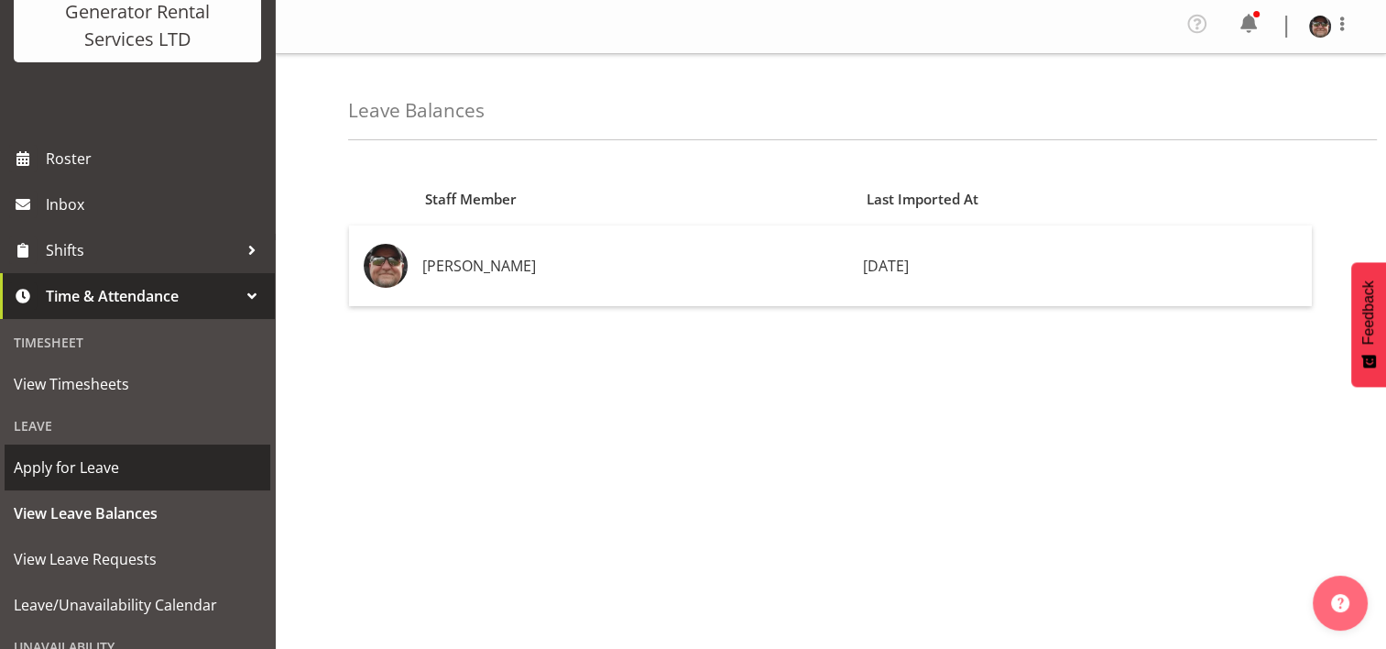
scroll to position [183, 0]
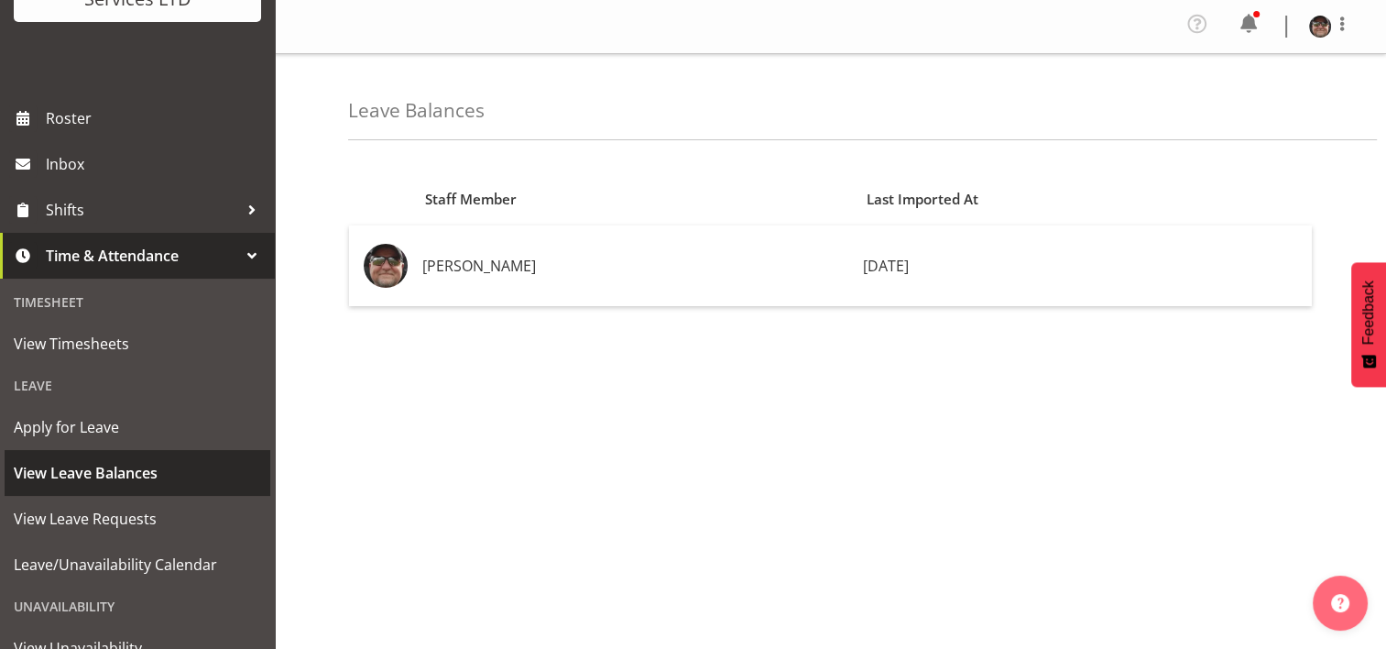
click at [116, 473] on span "View Leave Balances" at bounding box center [137, 472] width 247 height 27
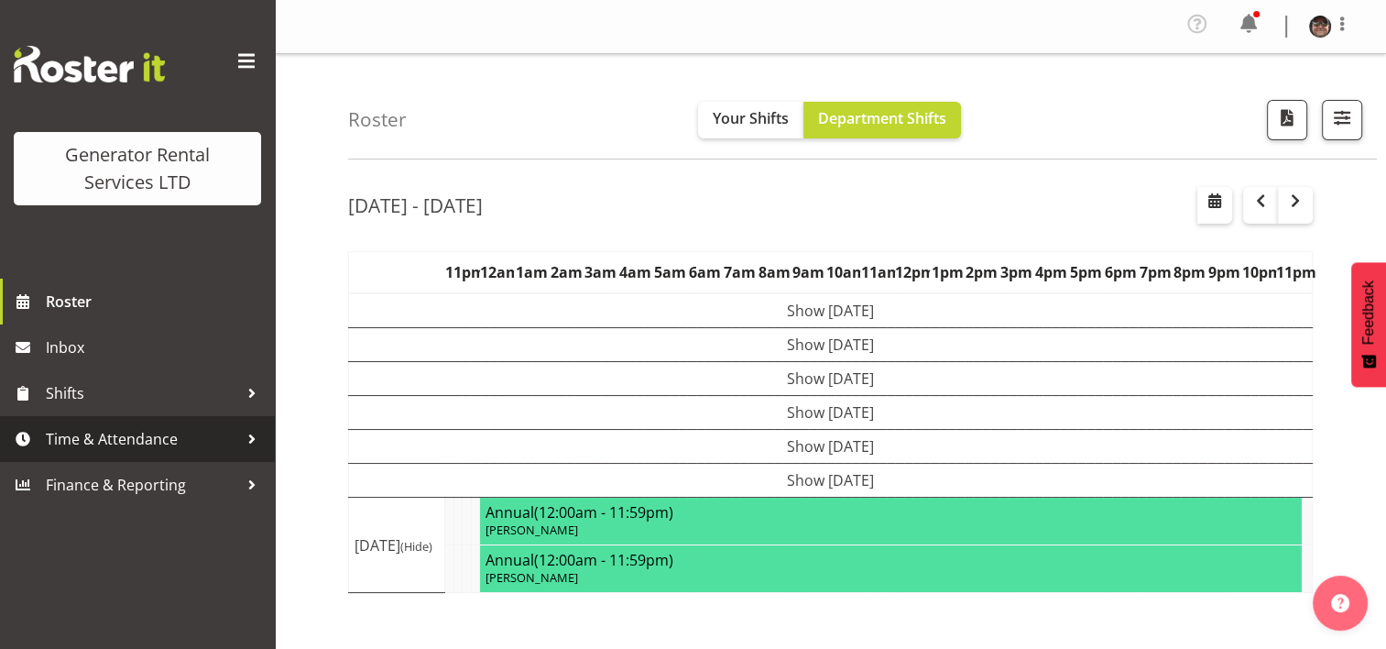
click at [243, 440] on div at bounding box center [251, 438] width 27 height 27
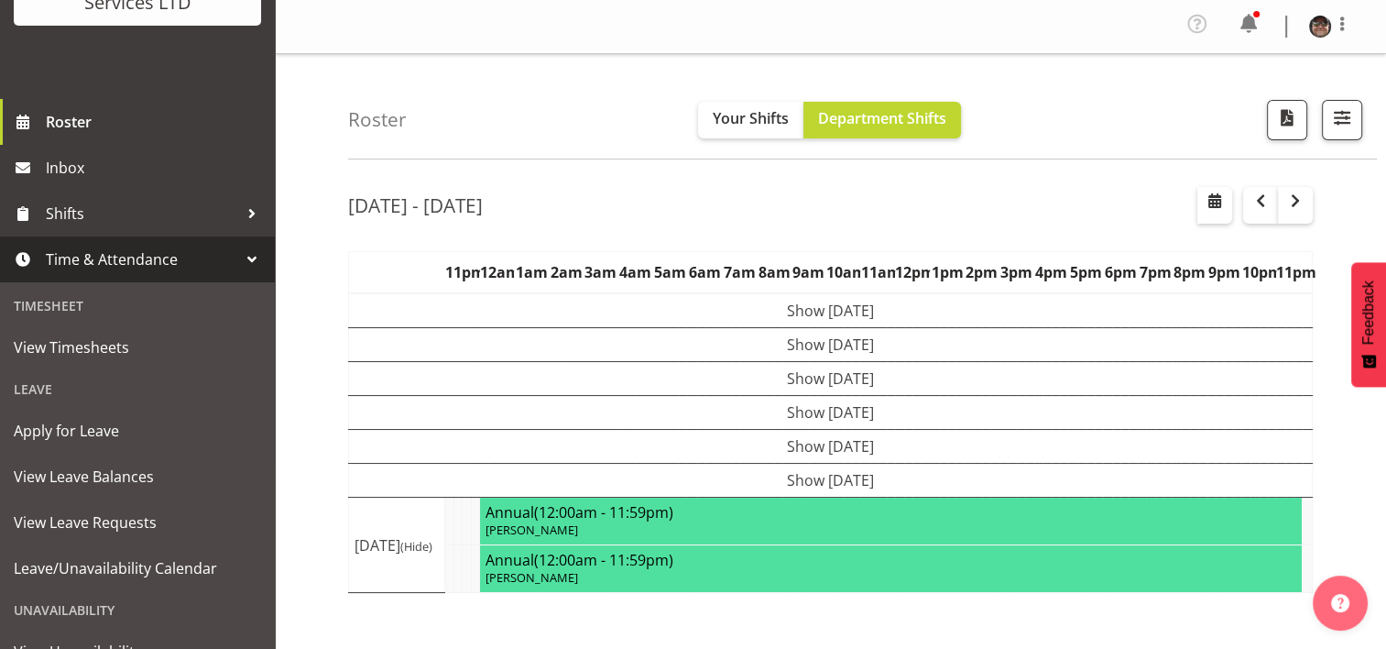
scroll to position [183, 0]
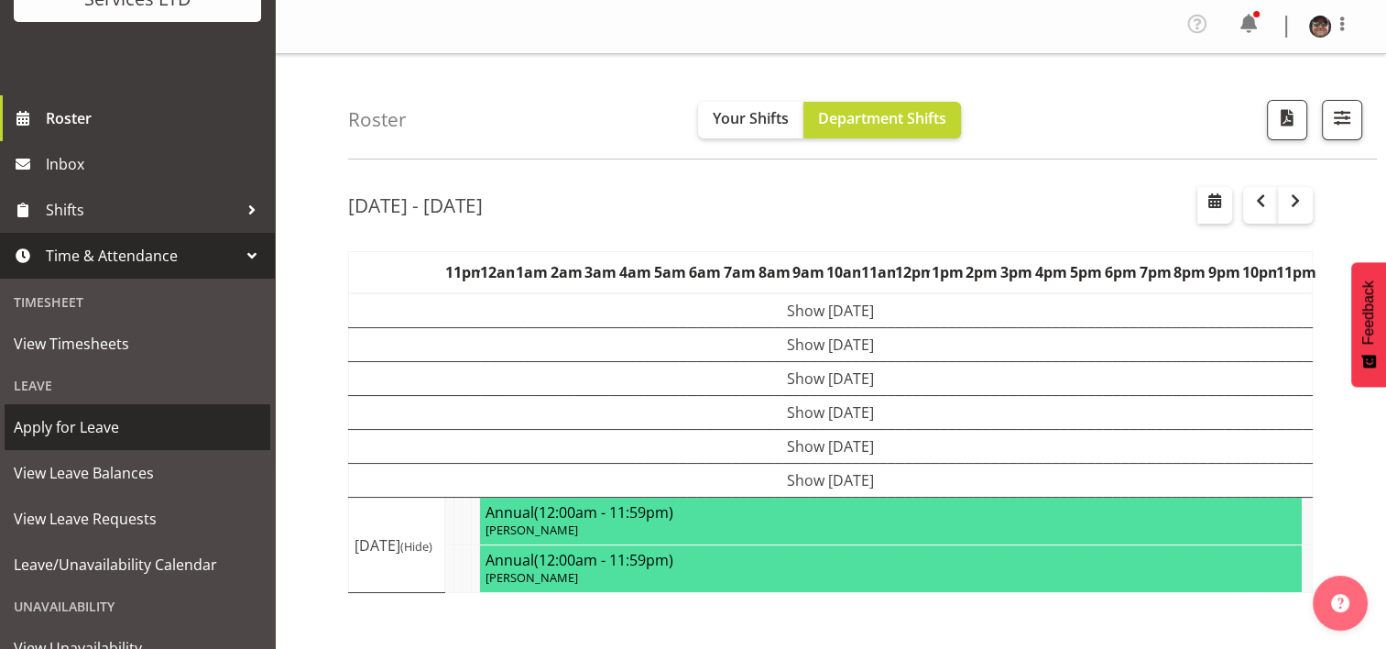
click at [108, 430] on span "Apply for Leave" at bounding box center [137, 426] width 247 height 27
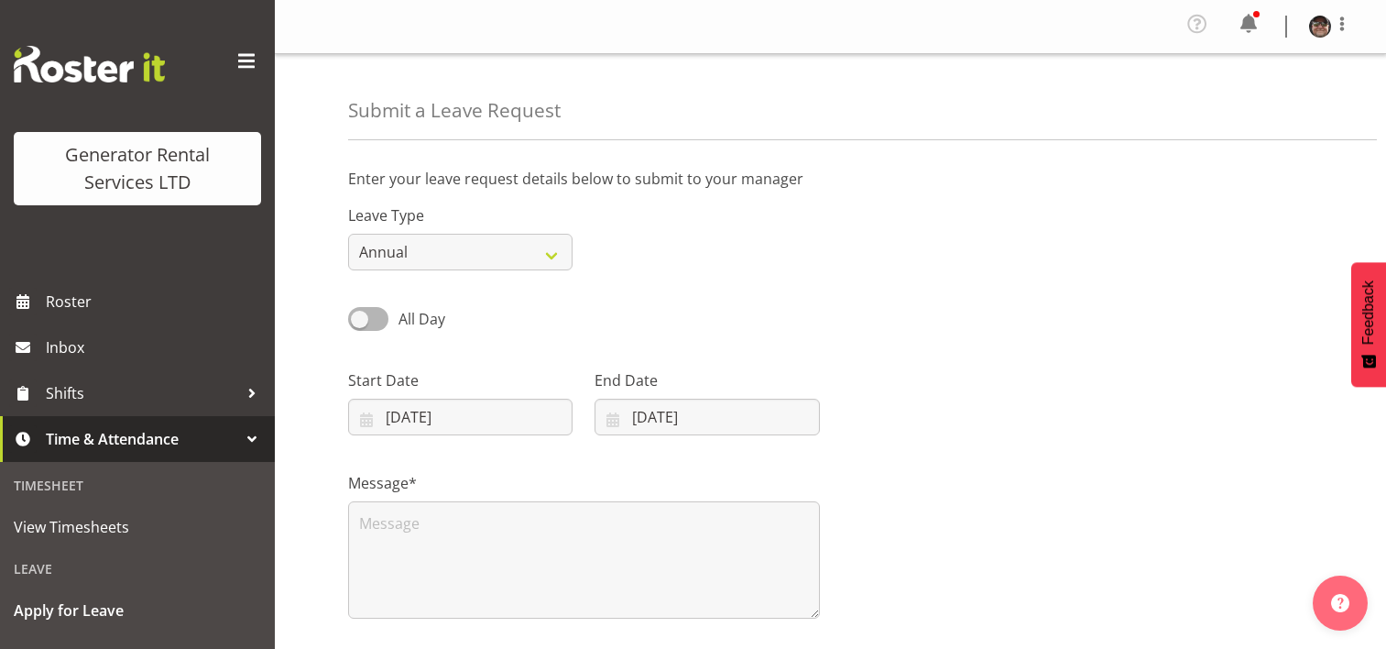
select select "8"
select select "2025"
click at [430, 414] on input "[DATE]" at bounding box center [460, 417] width 224 height 37
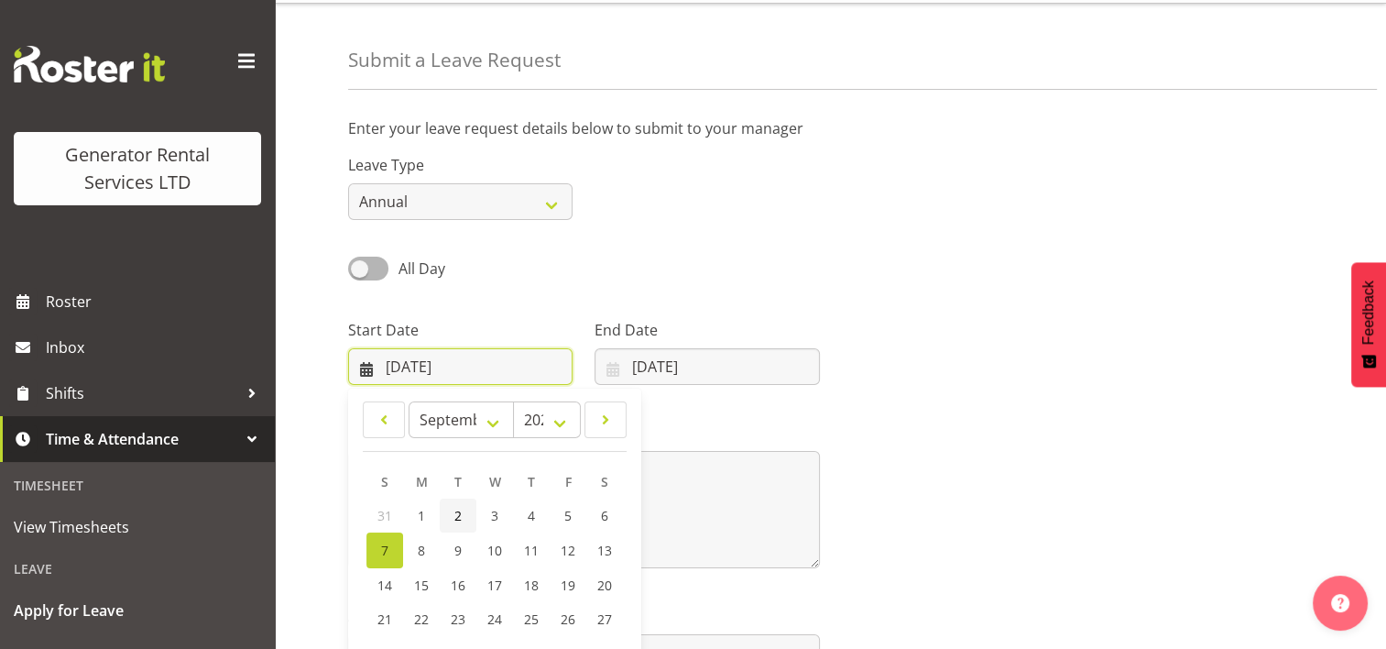
scroll to position [92, 0]
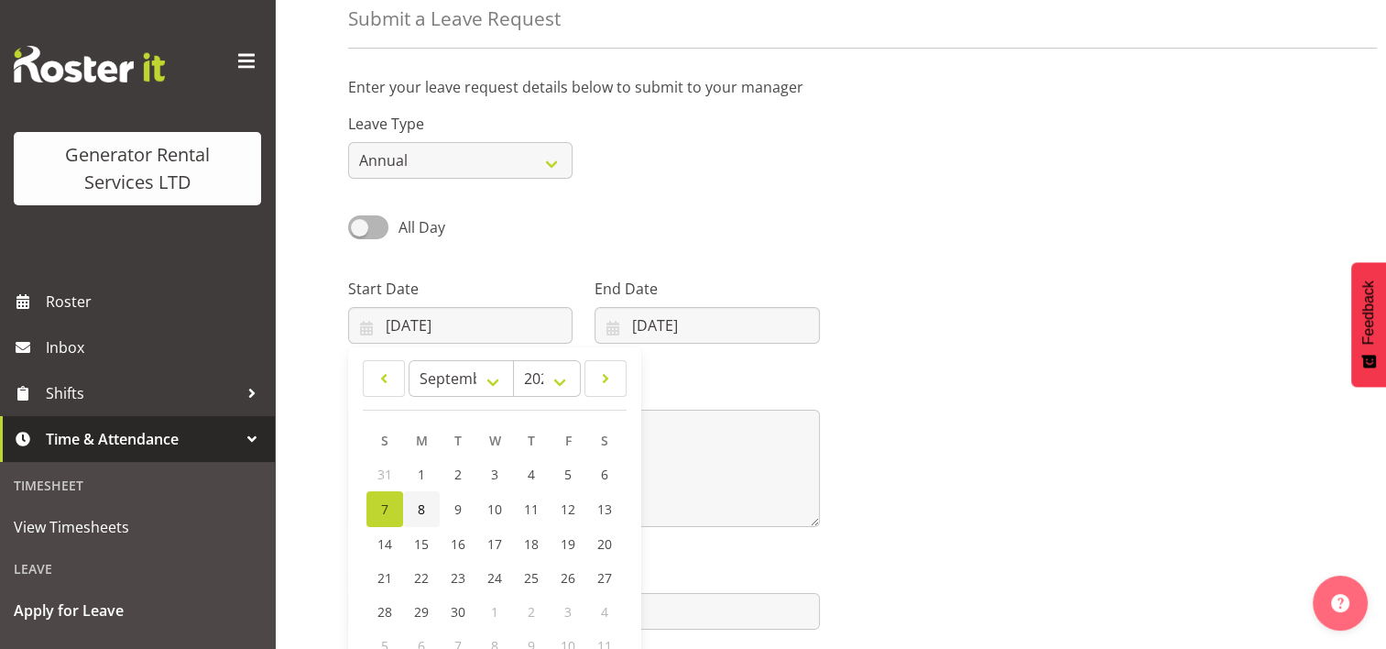
click at [418, 504] on span "8" at bounding box center [421, 508] width 7 height 17
type input "[DATE]"
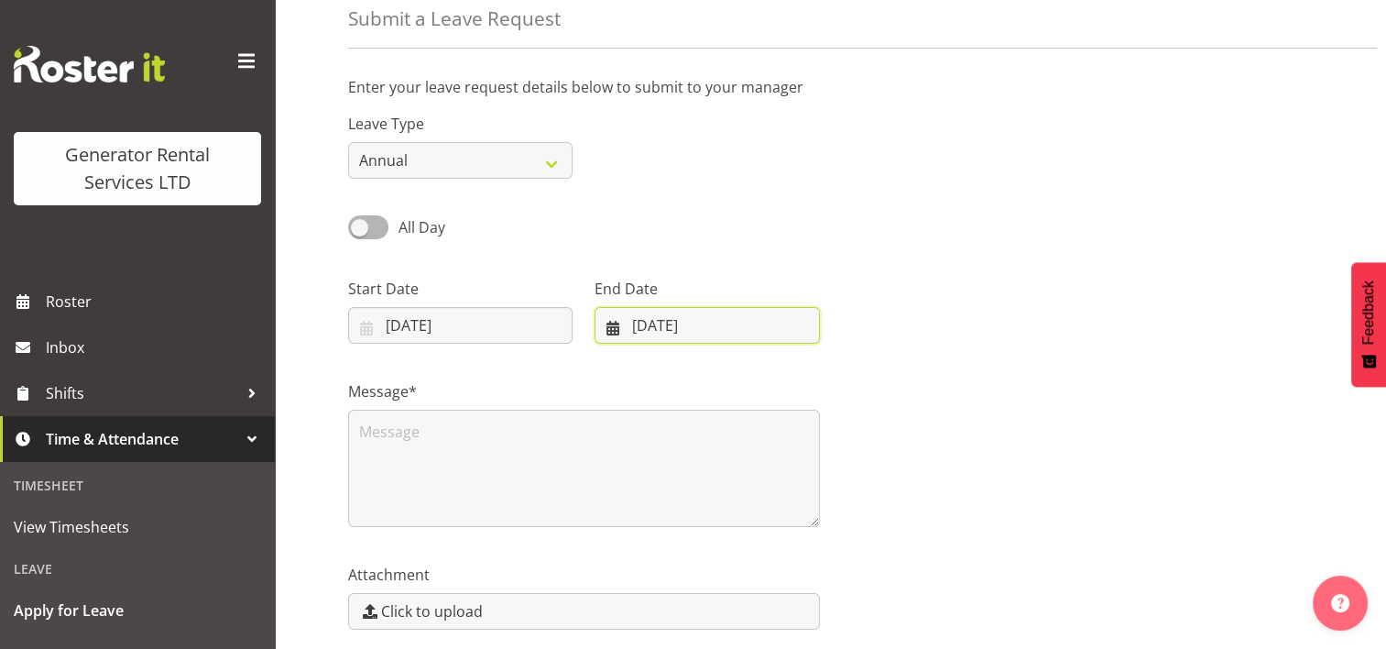
click at [729, 327] on input "[DATE]" at bounding box center [707, 325] width 224 height 37
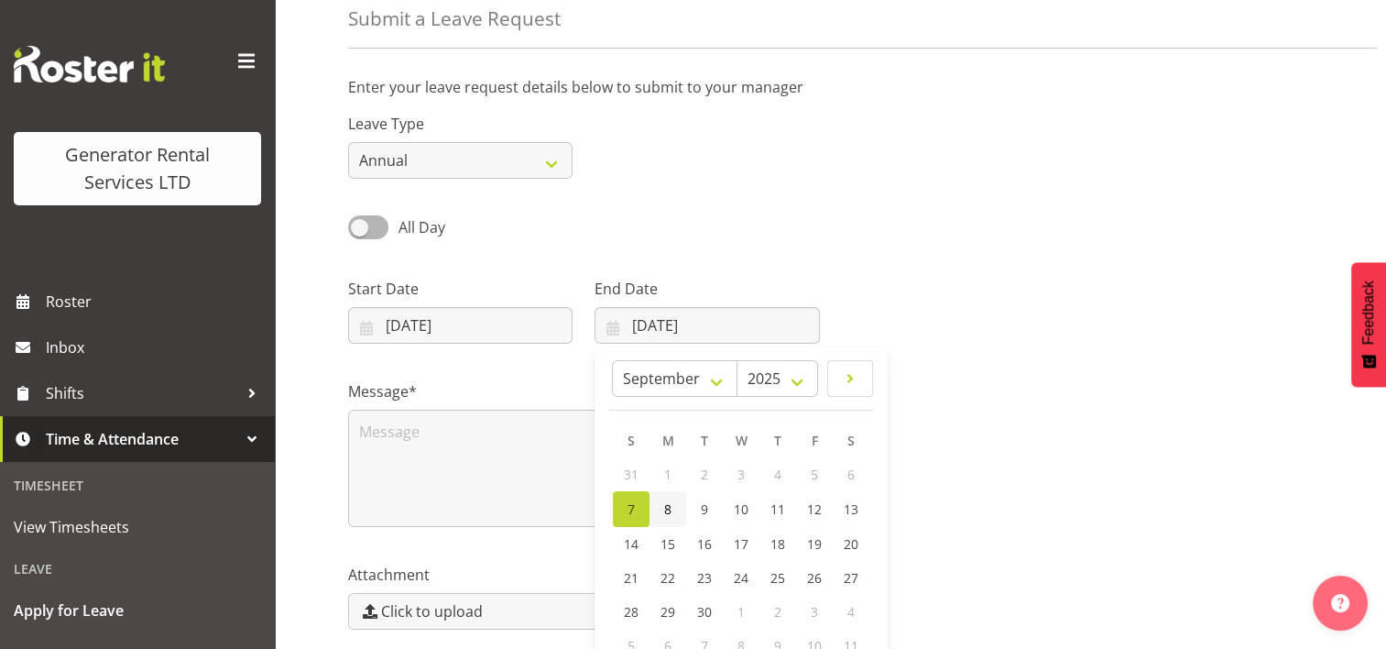
click at [667, 506] on span "8" at bounding box center [667, 508] width 7 height 17
type input "[DATE]"
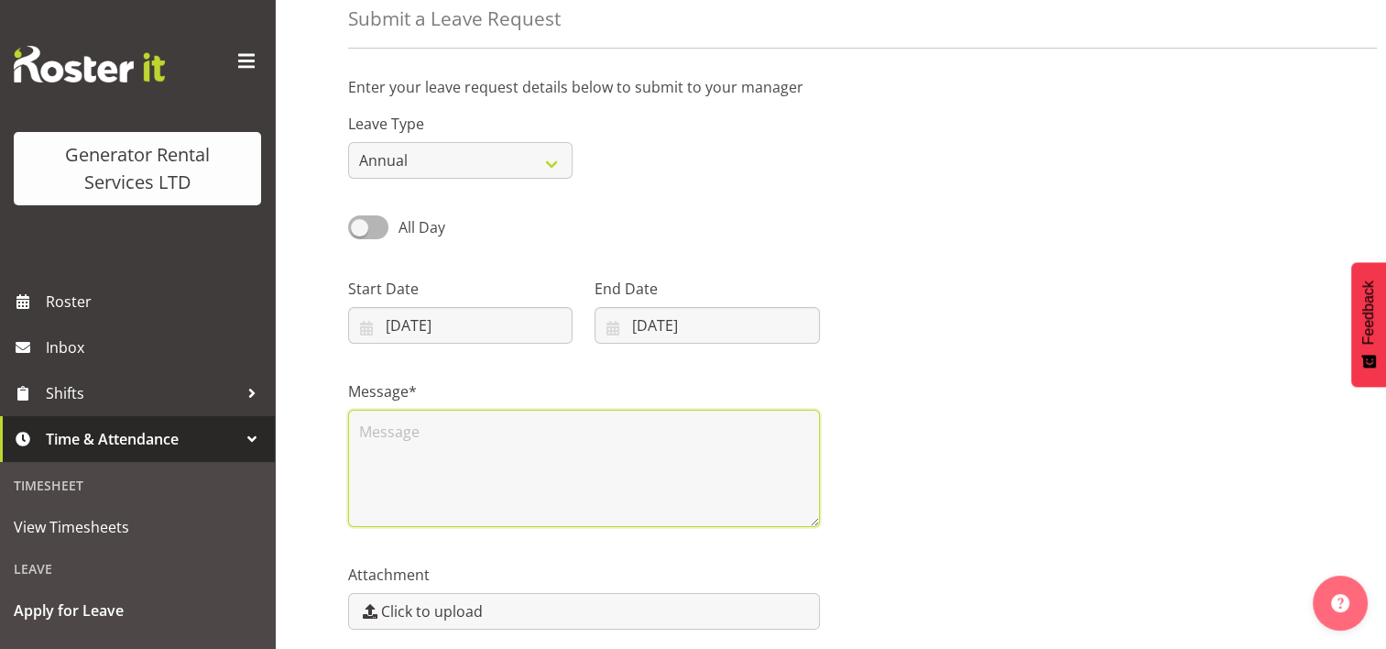
click at [503, 425] on textarea at bounding box center [584, 468] width 472 height 117
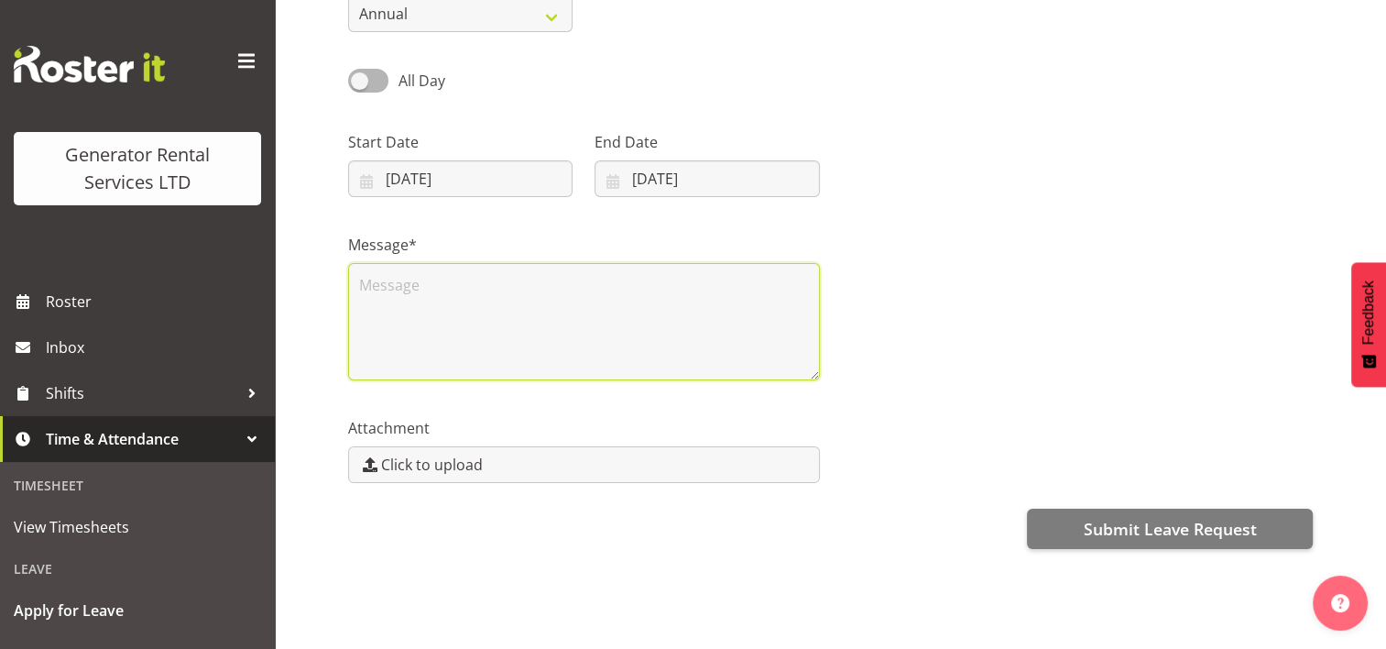
scroll to position [161, 0]
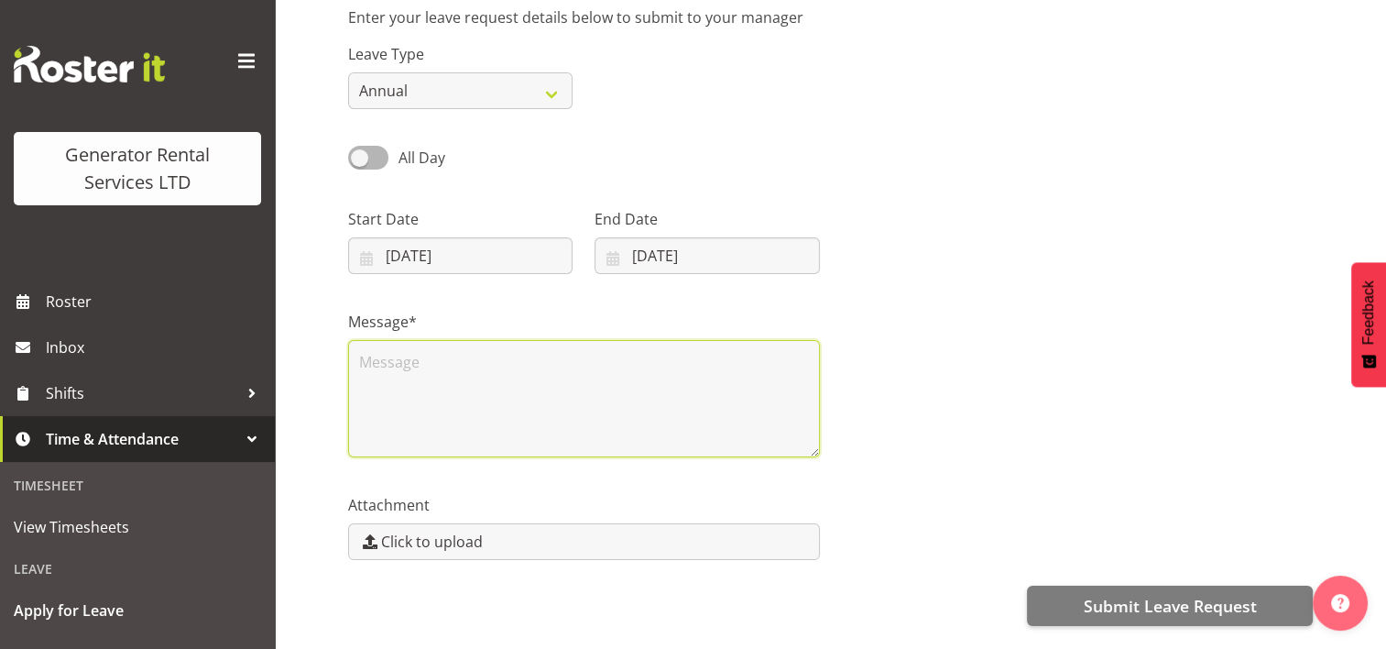
click at [454, 356] on textarea at bounding box center [584, 398] width 472 height 117
type textarea "Testing"
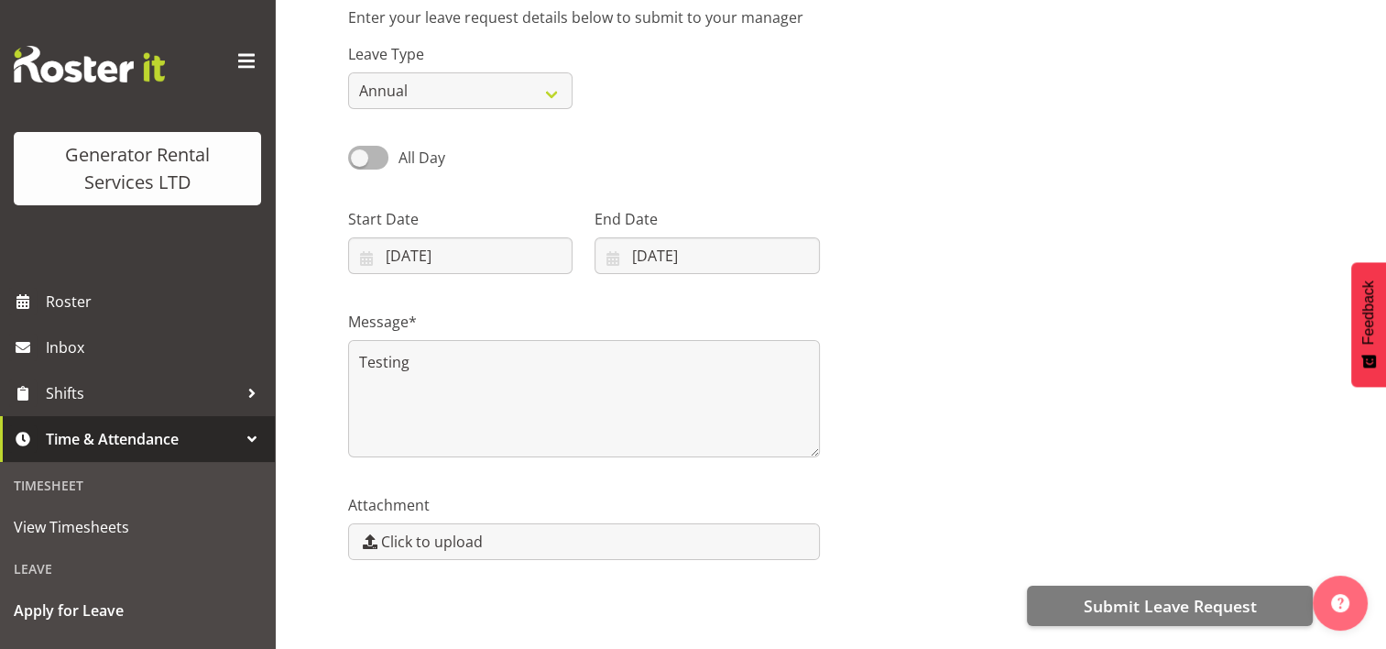
click at [1116, 454] on div "Message* Testing" at bounding box center [830, 376] width 987 height 183
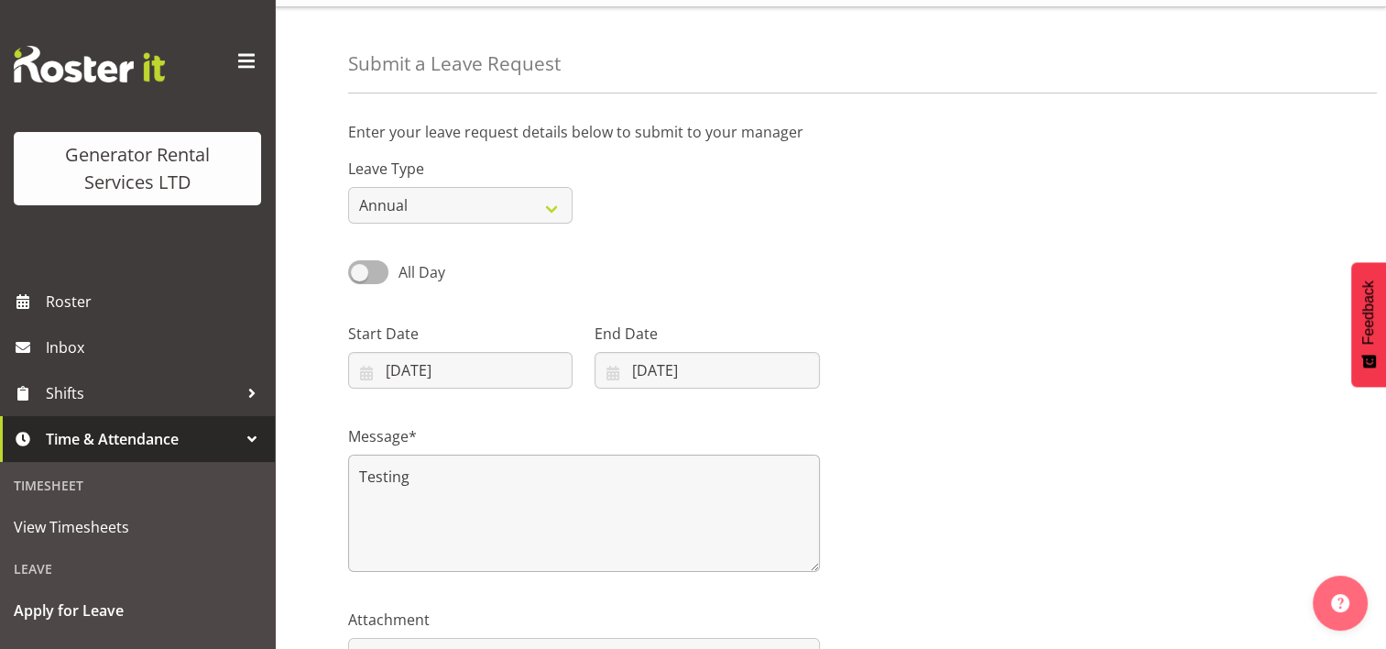
scroll to position [0, 0]
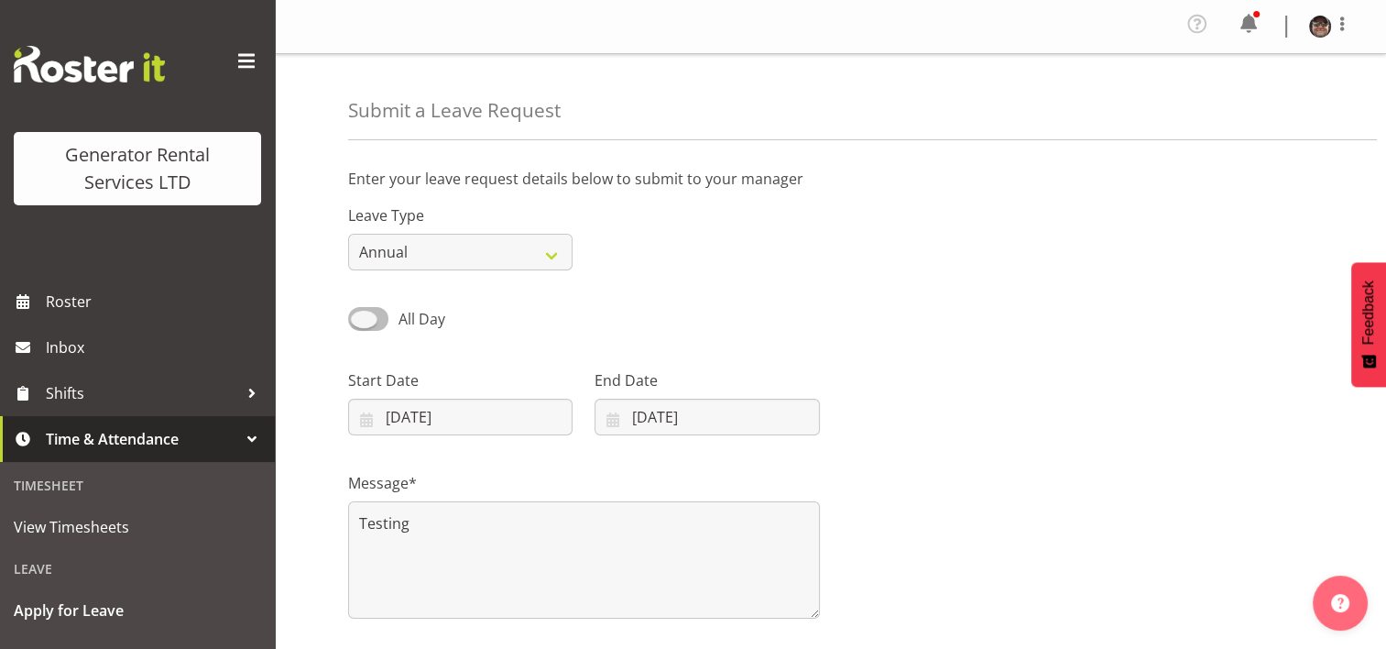
click at [377, 323] on span at bounding box center [368, 318] width 40 height 23
click at [360, 323] on input "All Day" at bounding box center [354, 318] width 12 height 12
checkbox input "true"
type input "[DATE]"
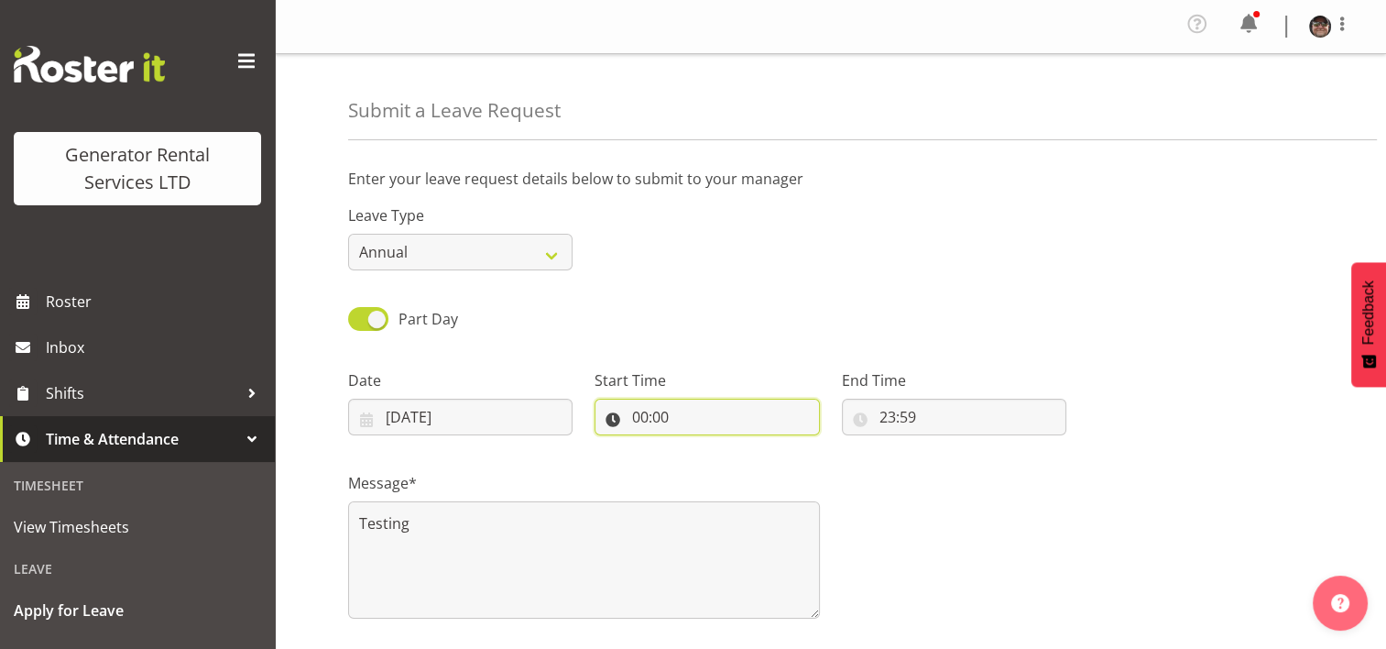
click at [687, 415] on input "00:00" at bounding box center [707, 417] width 224 height 37
click at [662, 415] on input "00:00" at bounding box center [707, 417] width 224 height 37
click at [639, 421] on input "00:00" at bounding box center [707, 417] width 224 height 37
click at [724, 473] on select "00 01 02 03 04 05 06 07 08 09 10 11 12 13 14 15 16 17 18 19 20 21 22 23" at bounding box center [719, 464] width 41 height 37
select select "8"
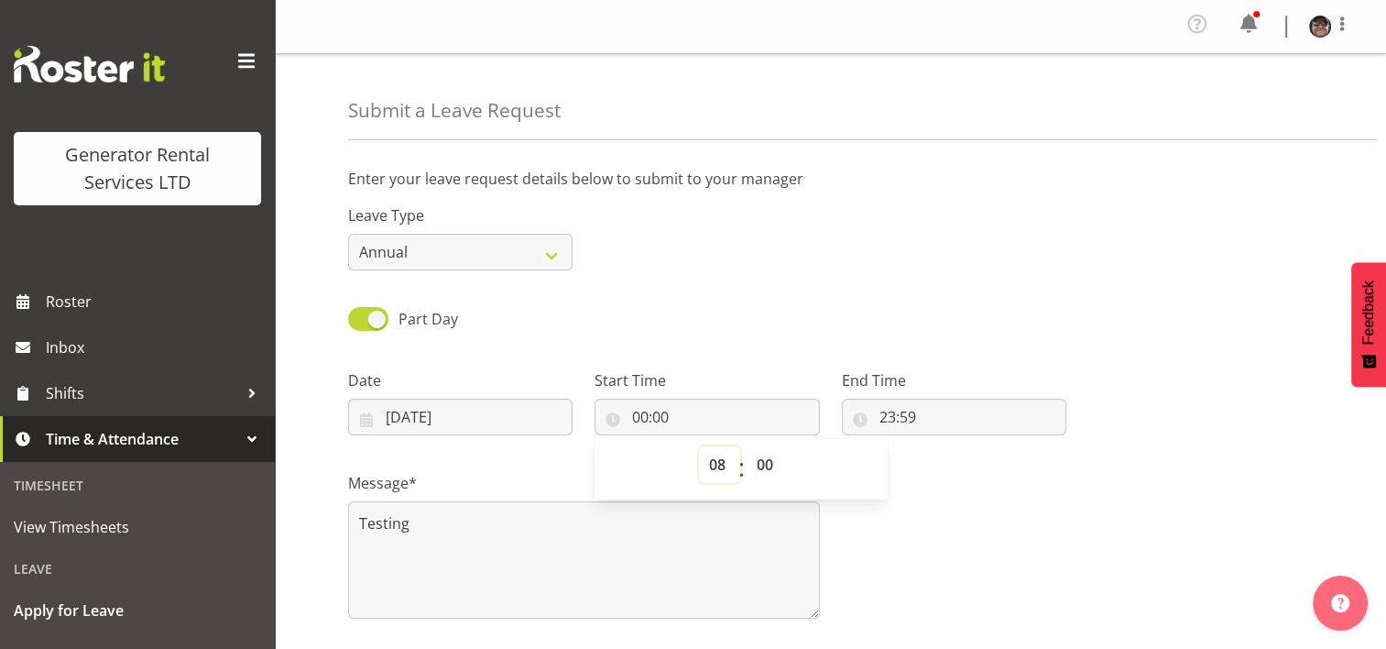
click at [699, 446] on select "00 01 02 03 04 05 06 07 08 09 10 11 12 13 14 15 16 17 18 19 20 21 22 23" at bounding box center [719, 464] width 41 height 37
type input "08:00"
click at [960, 408] on input "23:59" at bounding box center [954, 417] width 224 height 37
click at [894, 410] on input "23:59" at bounding box center [954, 417] width 224 height 37
click at [953, 414] on input "23:59" at bounding box center [954, 417] width 224 height 37
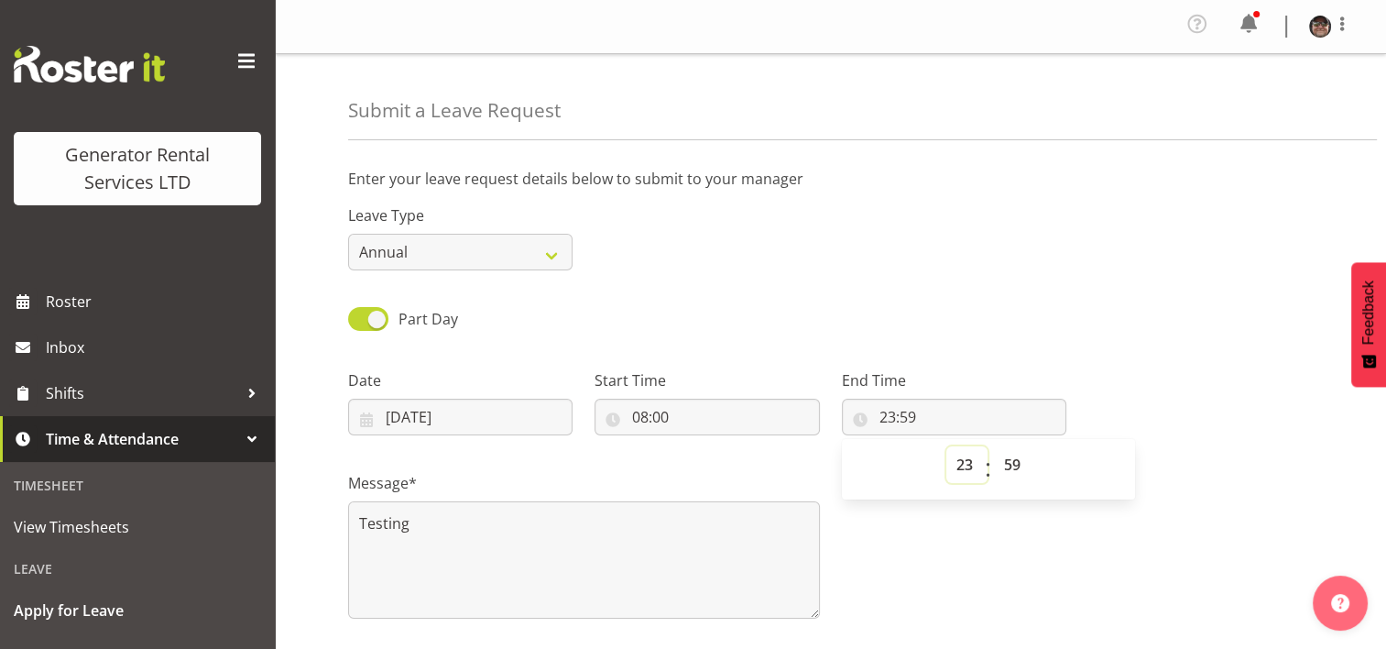
click at [964, 473] on select "00 01 02 03 04 05 06 07 08 09 10 11 12 13 14 15 16 17 18 19 20 21 22 23" at bounding box center [966, 464] width 41 height 37
select select "12"
click at [946, 446] on select "00 01 02 03 04 05 06 07 08 09 10 11 12 13 14 15 16 17 18 19 20 21 22 23" at bounding box center [966, 464] width 41 height 37
type input "12:59"
click at [1002, 466] on select "00 01 02 03 04 05 06 07 08 09 10 11 12 13 14 15 16 17 18 19 20 21 22 23 24 25 2…" at bounding box center [1014, 464] width 41 height 37
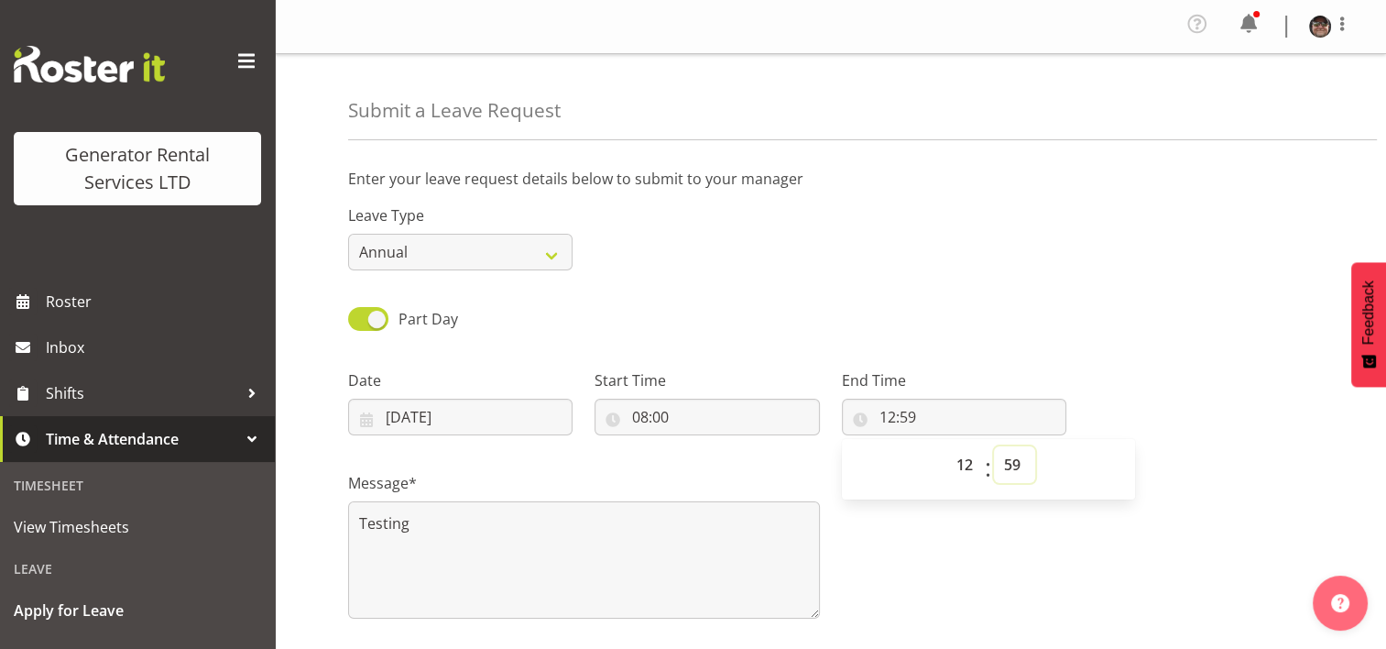
select select "0"
click at [994, 446] on select "00 01 02 03 04 05 06 07 08 09 10 11 12 13 14 15 16 17 18 19 20 21 22 23 24 25 2…" at bounding box center [1014, 464] width 41 height 37
type input "12:00"
click at [1130, 257] on div "Leave Type Annual Sick Bereavement Day In [GEOGRAPHIC_DATA] Other" at bounding box center [830, 230] width 987 height 103
click at [366, 318] on span at bounding box center [368, 318] width 40 height 23
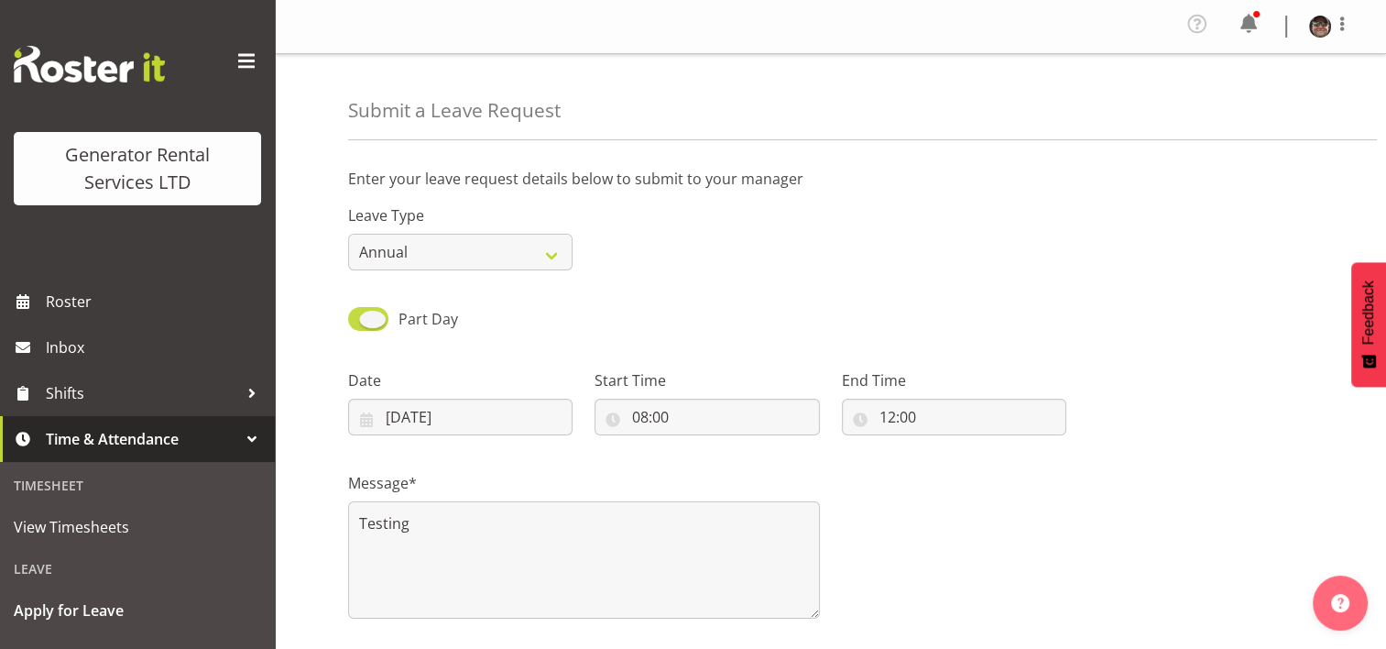
click at [360, 318] on input "Part Day" at bounding box center [354, 318] width 12 height 12
checkbox input "false"
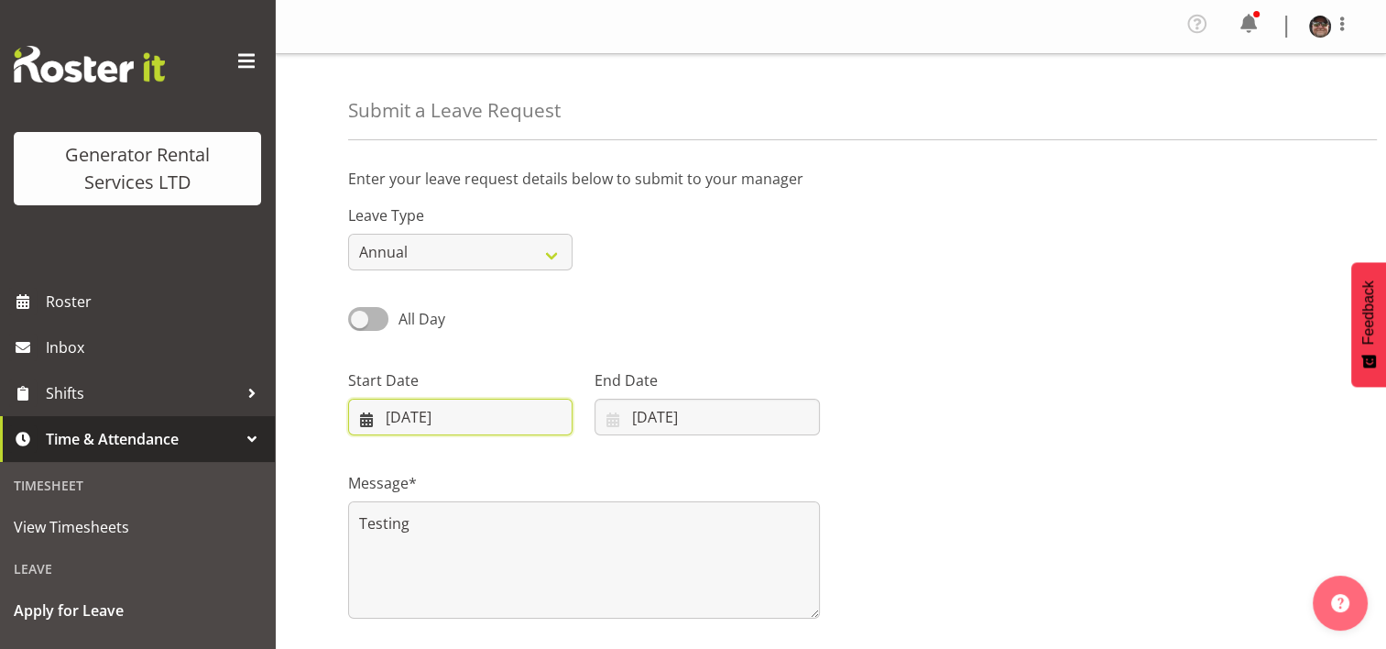
click at [530, 416] on input "[DATE]" at bounding box center [460, 417] width 224 height 37
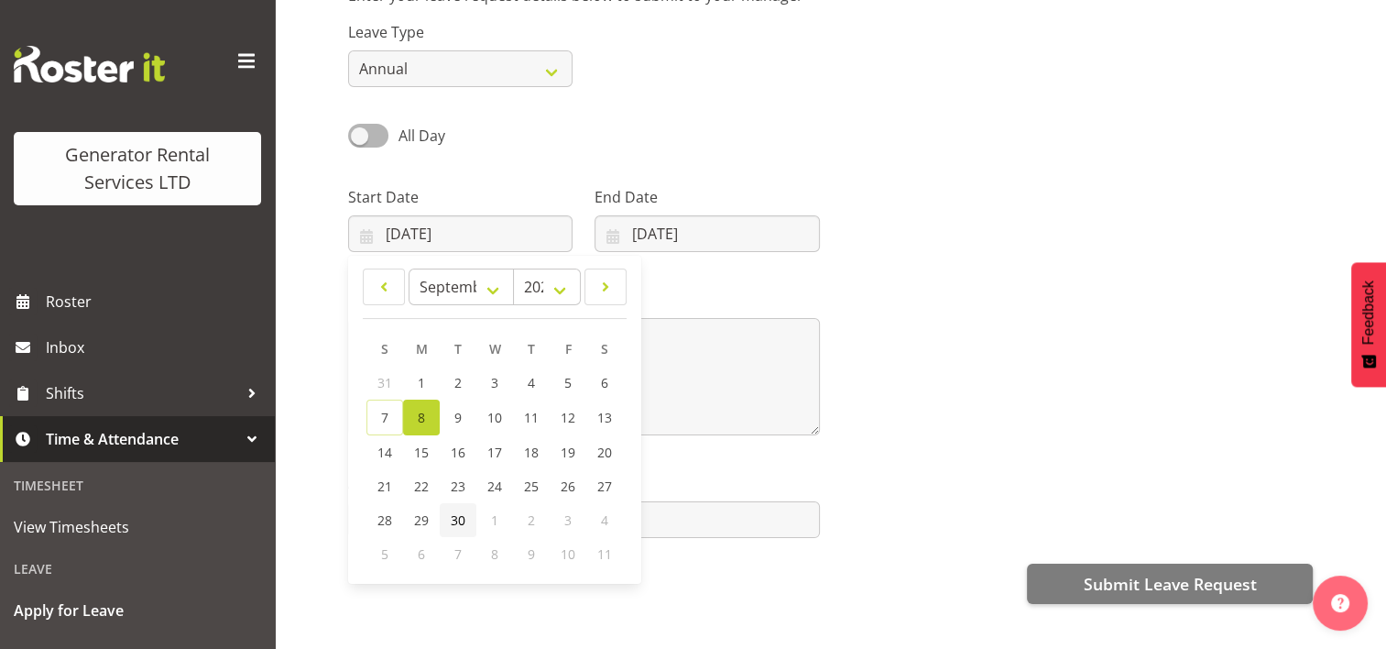
click at [454, 517] on span "30" at bounding box center [458, 519] width 15 height 17
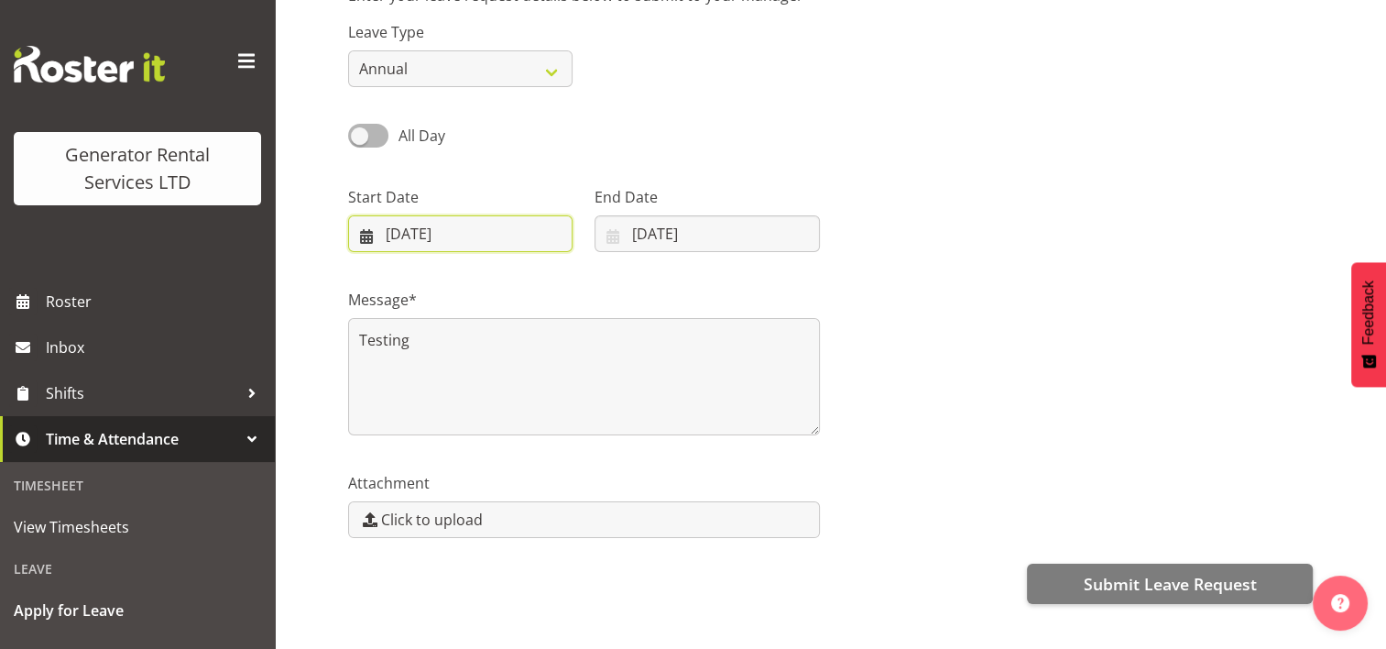
click at [451, 242] on input "[DATE]" at bounding box center [460, 233] width 224 height 37
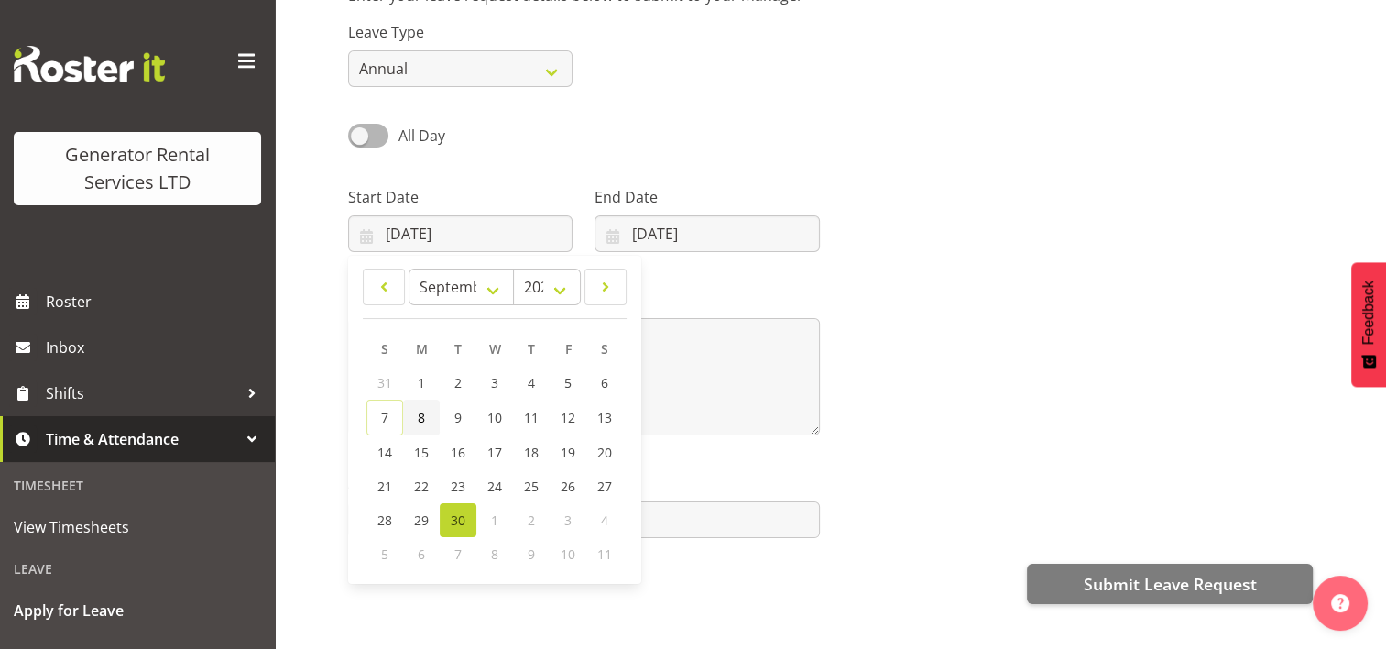
click at [421, 418] on span "8" at bounding box center [421, 417] width 7 height 17
type input "[DATE]"
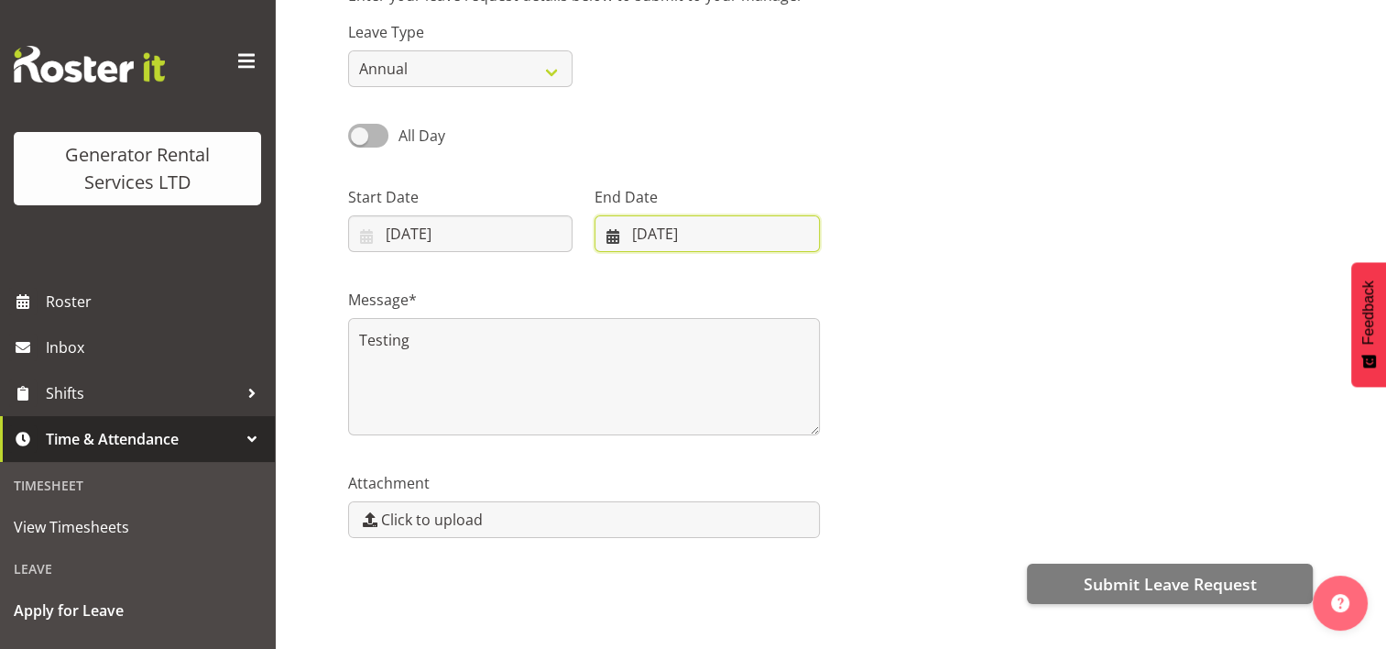
click at [718, 236] on input "[DATE]" at bounding box center [707, 233] width 224 height 37
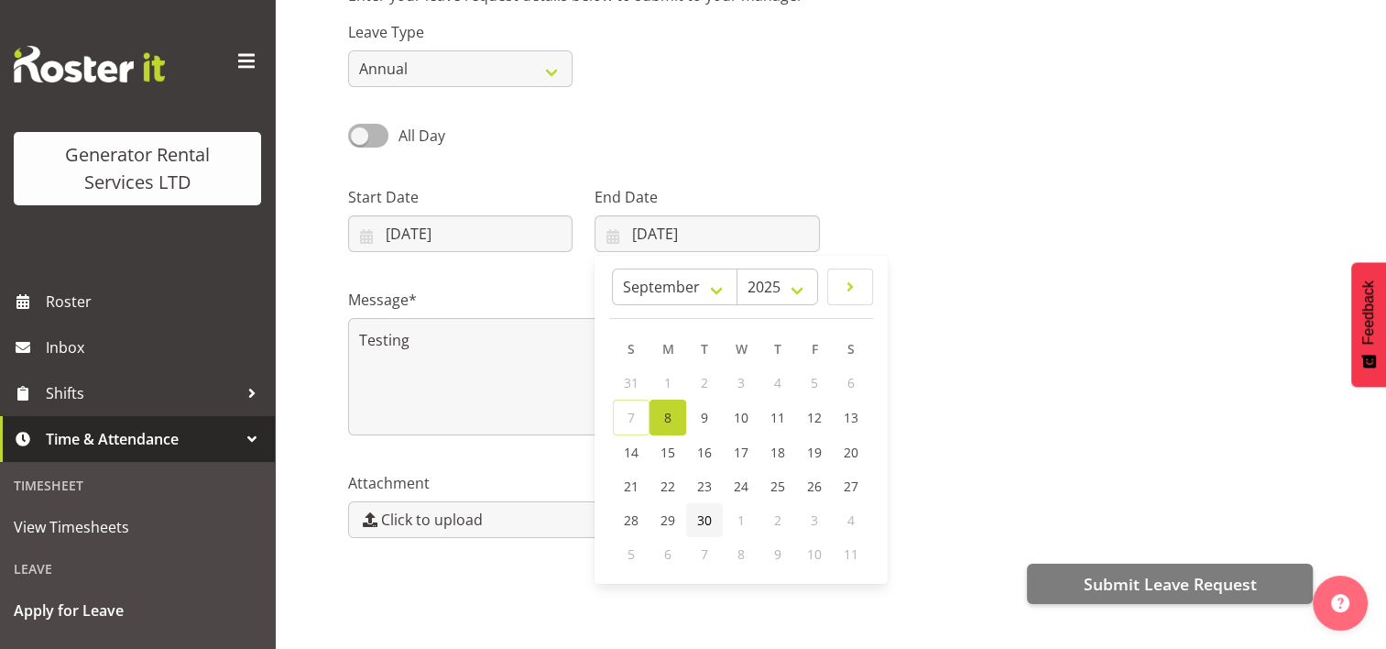
click at [706, 518] on span "30" at bounding box center [704, 519] width 15 height 17
type input "[DATE]"
click at [1094, 217] on div at bounding box center [1078, 211] width 494 height 103
